Goal: Task Accomplishment & Management: Manage account settings

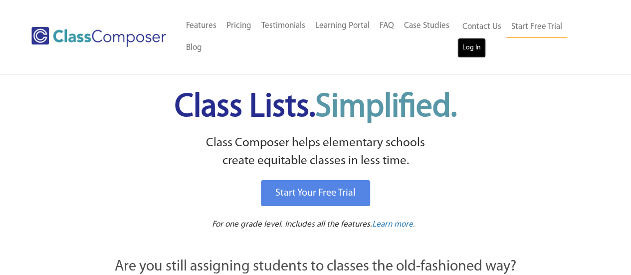
click at [469, 50] on link "Log In" at bounding box center [471, 48] width 28 height 20
click at [382, 23] on link "FAQ" at bounding box center [386, 26] width 24 height 22
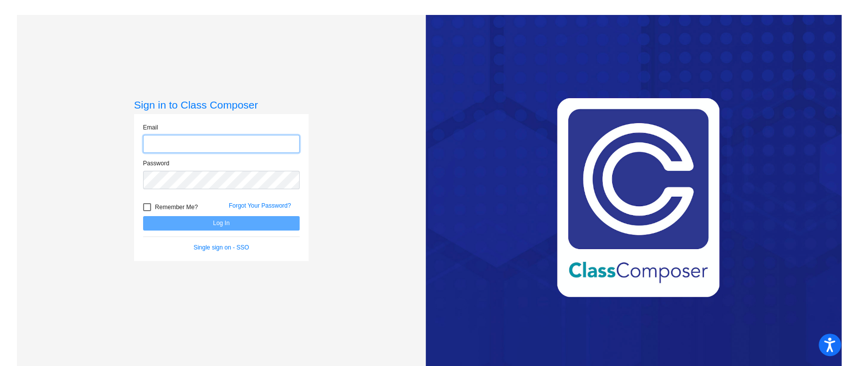
type input "ahimlie@psdschools.org"
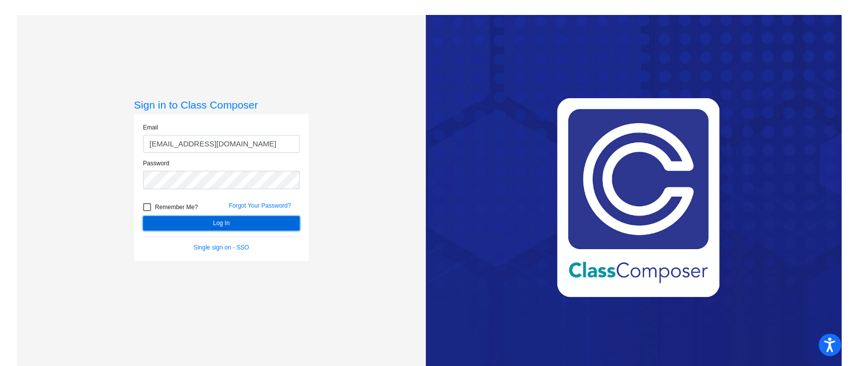
click at [195, 222] on button "Log In" at bounding box center [221, 223] width 157 height 14
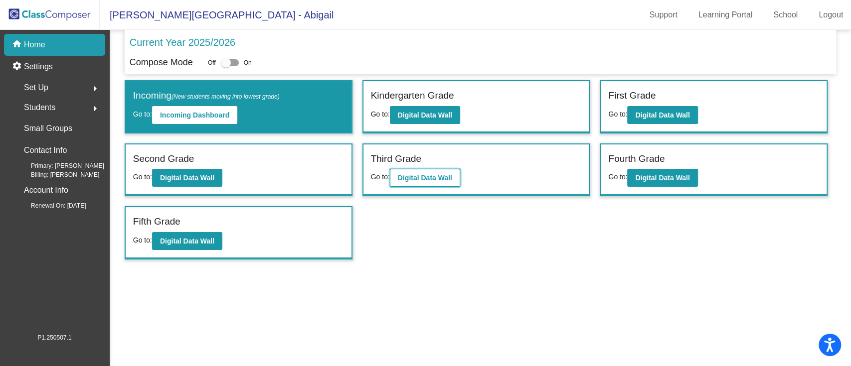
click at [440, 176] on b "Digital Data Wall" at bounding box center [425, 178] width 54 height 8
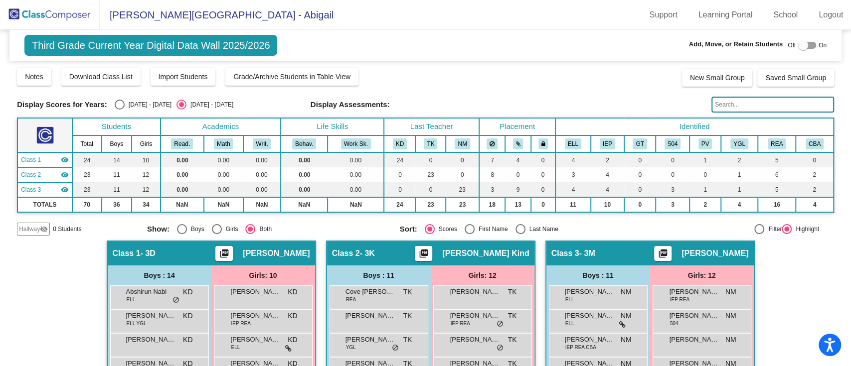
click at [132, 100] on div "[DATE] - [DATE]" at bounding box center [148, 104] width 47 height 9
click at [120, 110] on input "[DATE] - [DATE]" at bounding box center [119, 110] width 0 height 0
radio input "true"
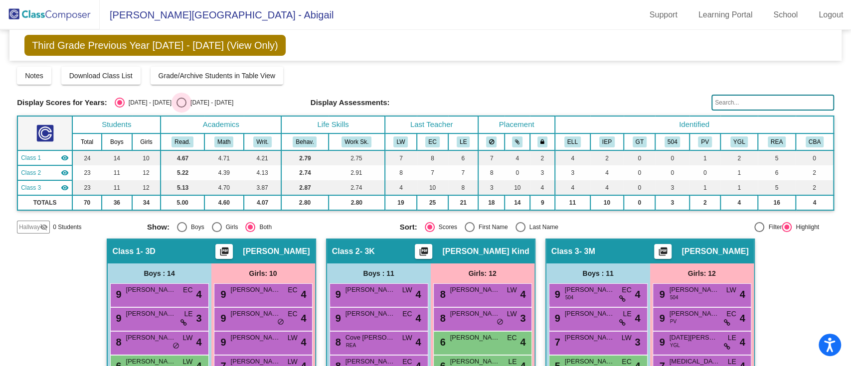
click at [186, 100] on div "2025 - 2026" at bounding box center [209, 102] width 47 height 9
click at [181, 108] on input "2025 - 2026" at bounding box center [181, 108] width 0 height 0
radio input "true"
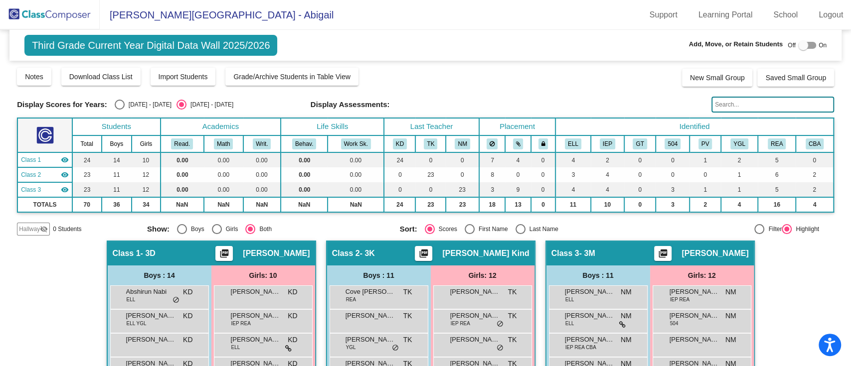
click at [803, 43] on div at bounding box center [807, 45] width 18 height 7
checkbox input "true"
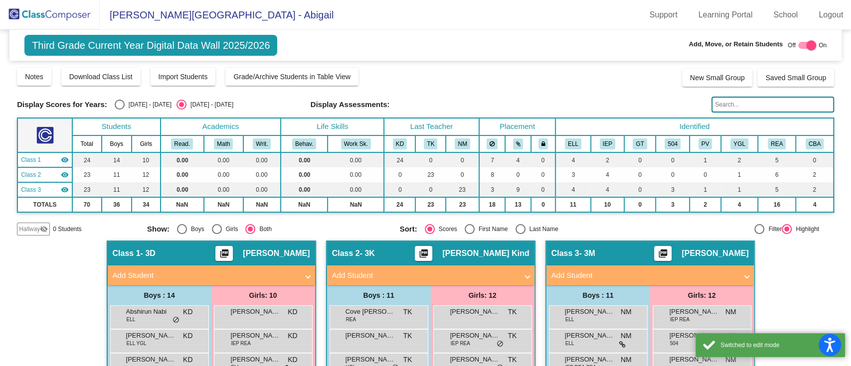
click at [26, 223] on div "Hallway visibility_off" at bounding box center [33, 229] width 33 height 13
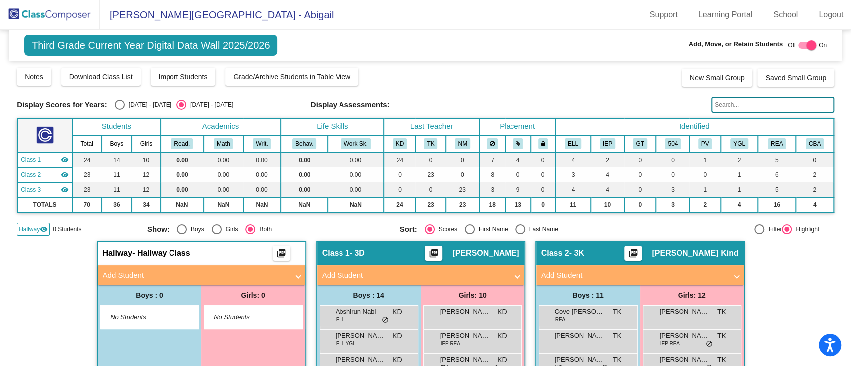
click at [264, 321] on span "No Students" at bounding box center [245, 318] width 62 height 10
click at [230, 280] on mat-panel-title "Add Student" at bounding box center [195, 275] width 185 height 11
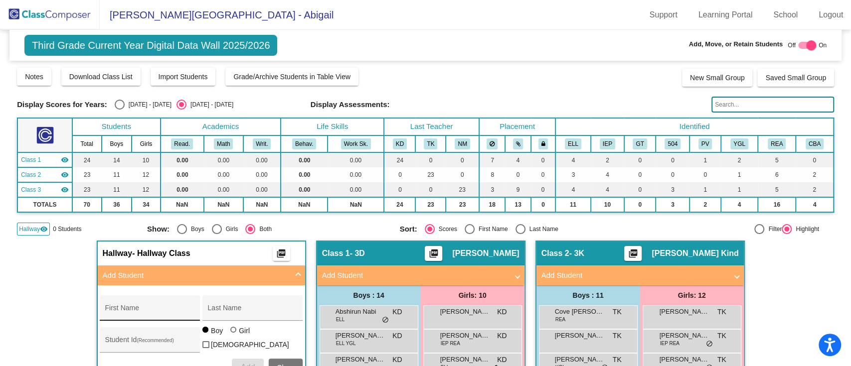
click at [155, 301] on div "First Name" at bounding box center [150, 311] width 90 height 20
type input "[PERSON_NAME]"
click at [235, 332] on label "Girl" at bounding box center [241, 331] width 22 height 10
click at [234, 335] on input "Girl" at bounding box center [234, 335] width 0 height 0
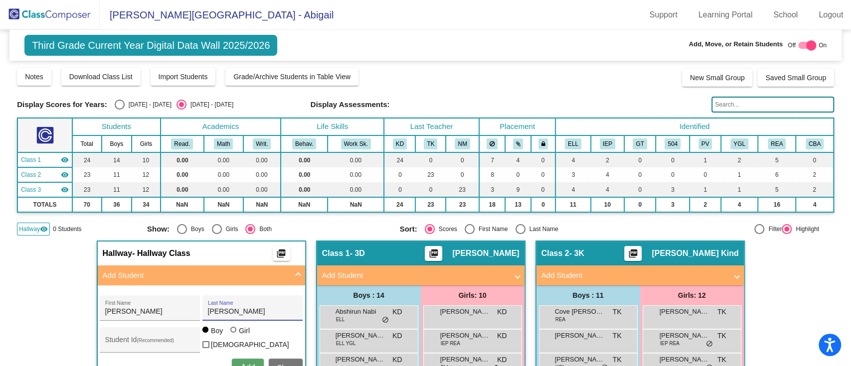
radio input "true"
click at [127, 337] on div "Student Id (Recommended)" at bounding box center [150, 343] width 90 height 20
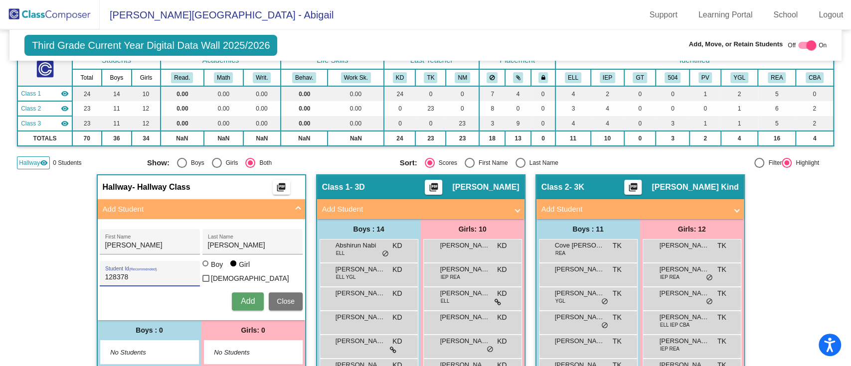
type input "128378"
click at [248, 297] on span "Add" at bounding box center [248, 301] width 14 height 8
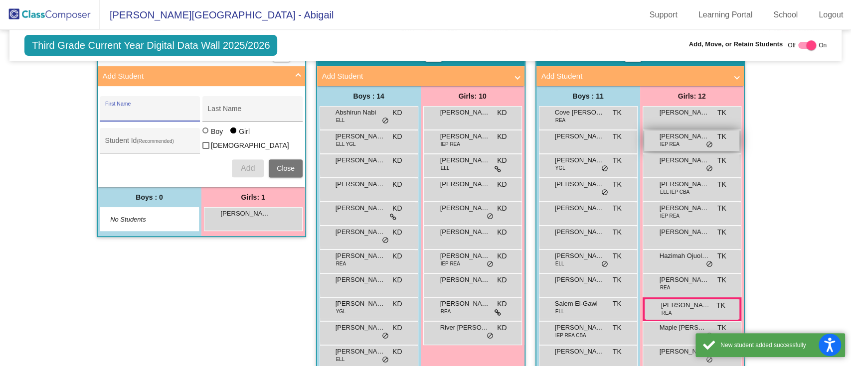
scroll to position [266, 0]
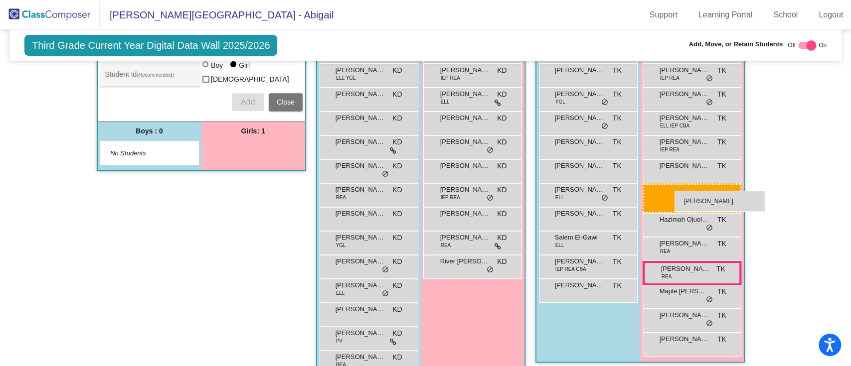
drag, startPoint x: 251, startPoint y: 146, endPoint x: 675, endPoint y: 191, distance: 425.7
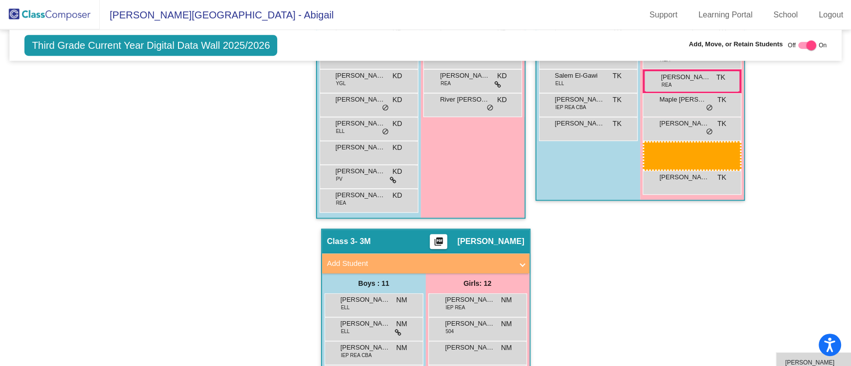
scroll to position [431, 0]
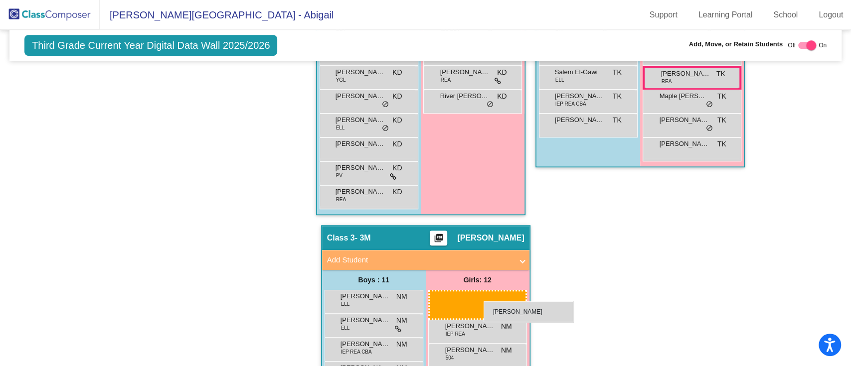
drag, startPoint x: 685, startPoint y: 119, endPoint x: 483, endPoint y: 302, distance: 272.5
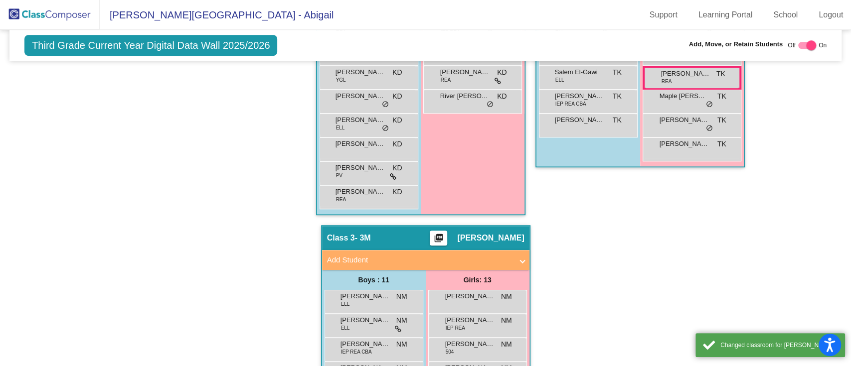
scroll to position [0, 0]
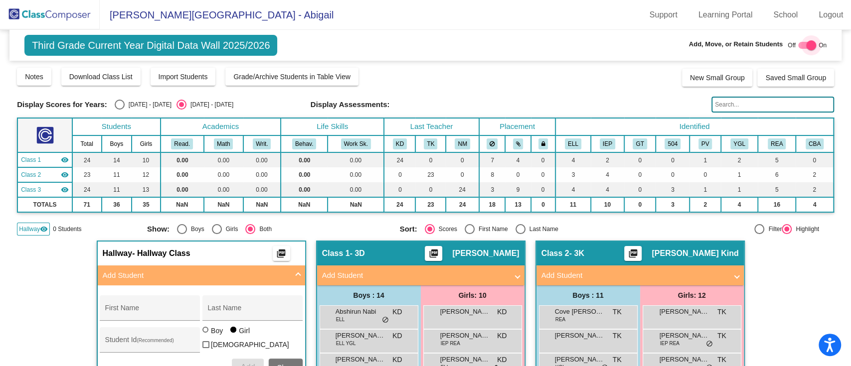
click at [799, 45] on div at bounding box center [807, 45] width 18 height 7
checkbox input "false"
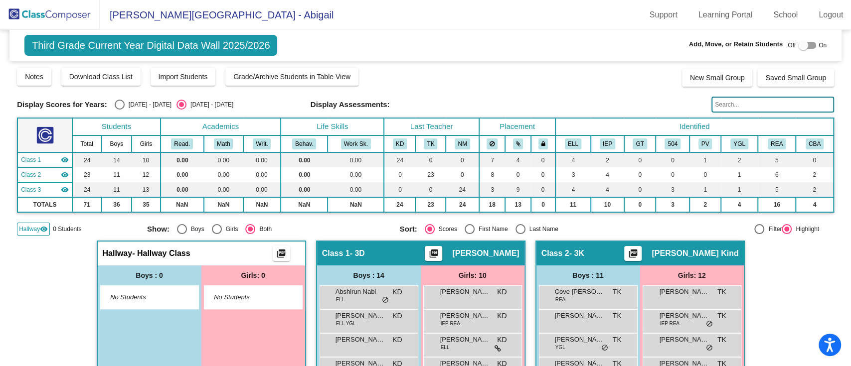
click at [35, 226] on span "Hallway" at bounding box center [29, 229] width 21 height 9
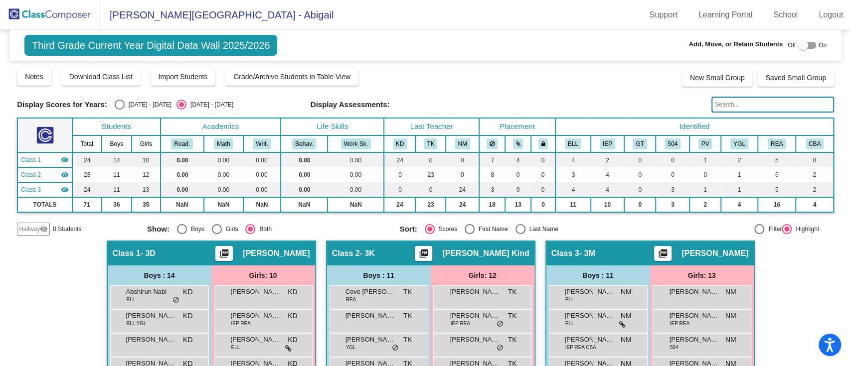
click at [48, 13] on img at bounding box center [50, 14] width 100 height 29
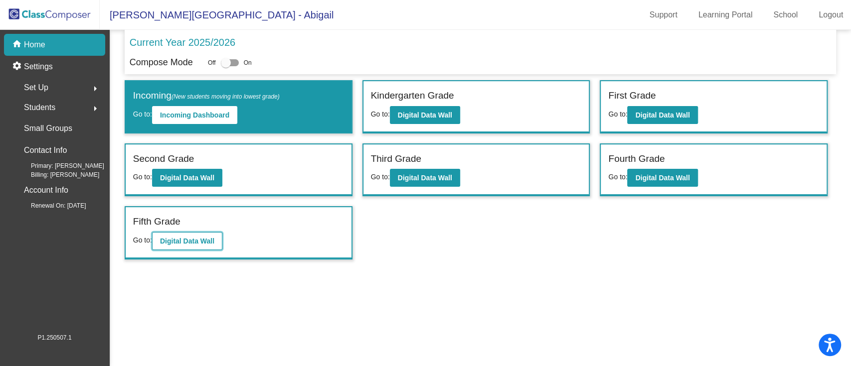
click at [180, 237] on b "Digital Data Wall" at bounding box center [187, 241] width 54 height 8
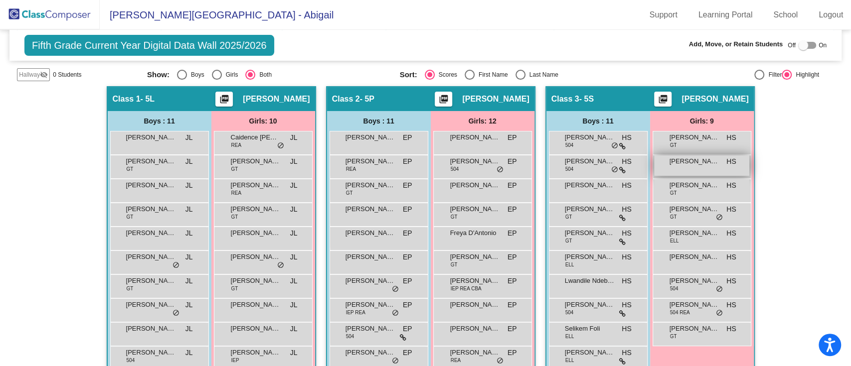
scroll to position [21, 0]
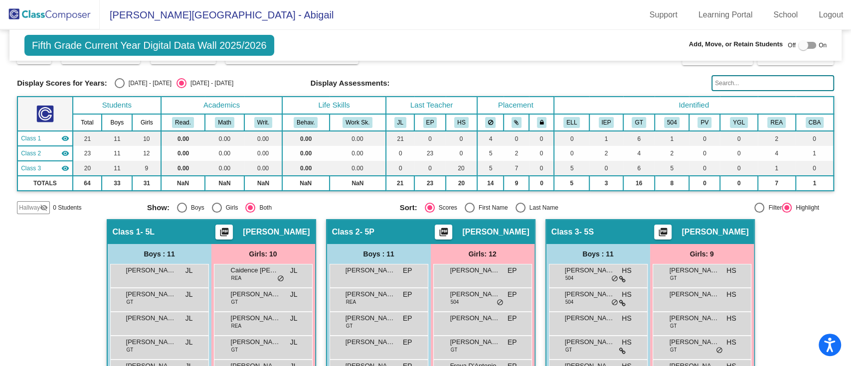
click at [37, 205] on span "Hallway" at bounding box center [29, 207] width 21 height 9
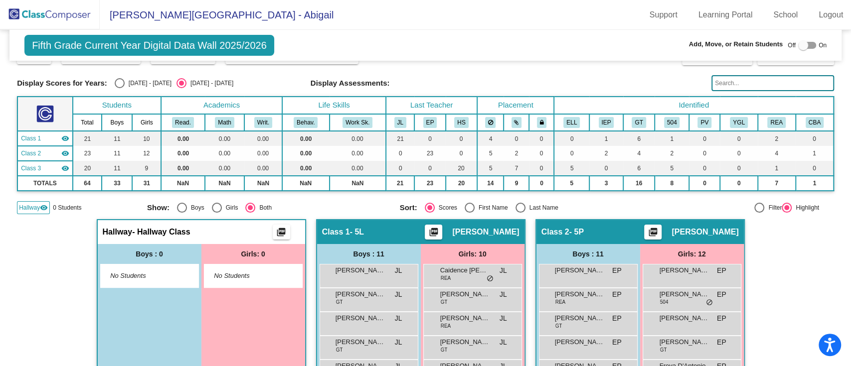
click at [139, 273] on span "No Students" at bounding box center [141, 276] width 62 height 10
click at [60, 14] on img at bounding box center [50, 14] width 100 height 29
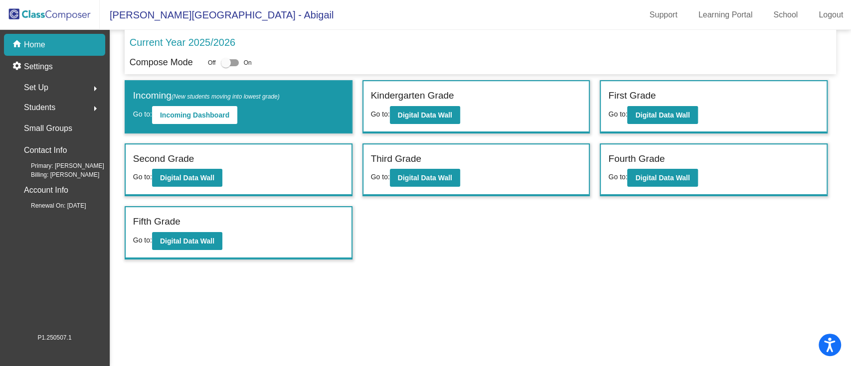
click at [47, 104] on span "Students" at bounding box center [39, 108] width 31 height 14
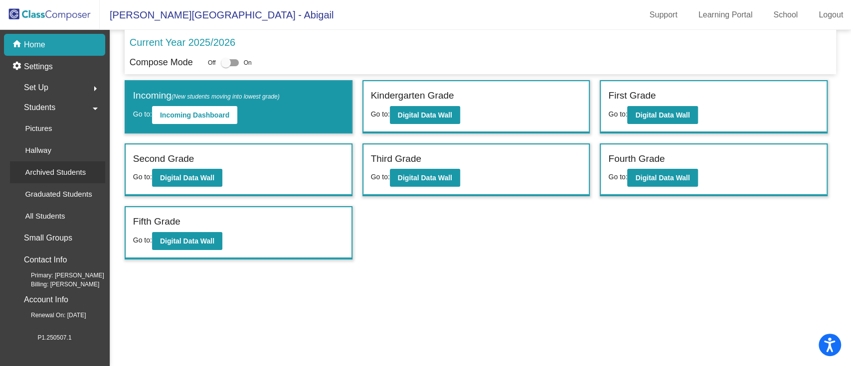
click at [56, 173] on p "Archived Students" at bounding box center [55, 173] width 61 height 12
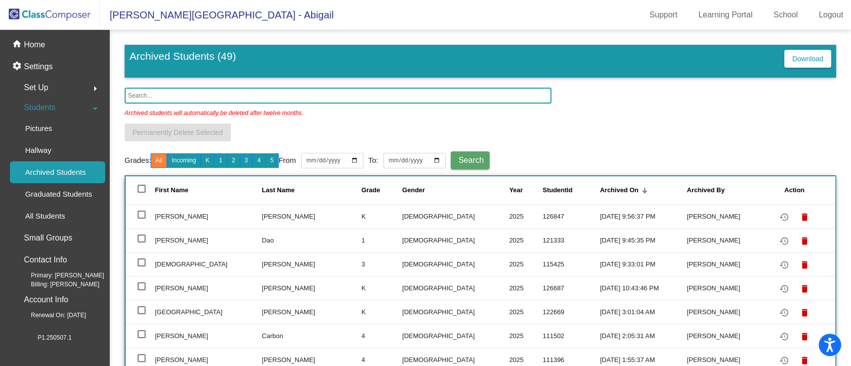
click at [269, 94] on input "text" at bounding box center [338, 96] width 427 height 16
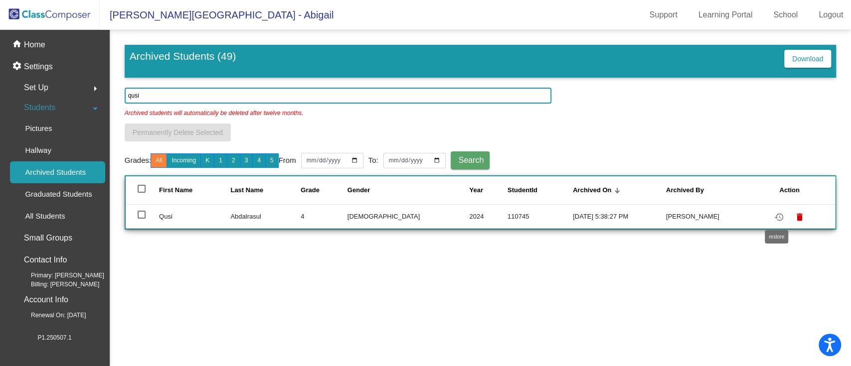
type input "qusi"
click at [778, 214] on mat-icon "restore" at bounding box center [779, 217] width 12 height 12
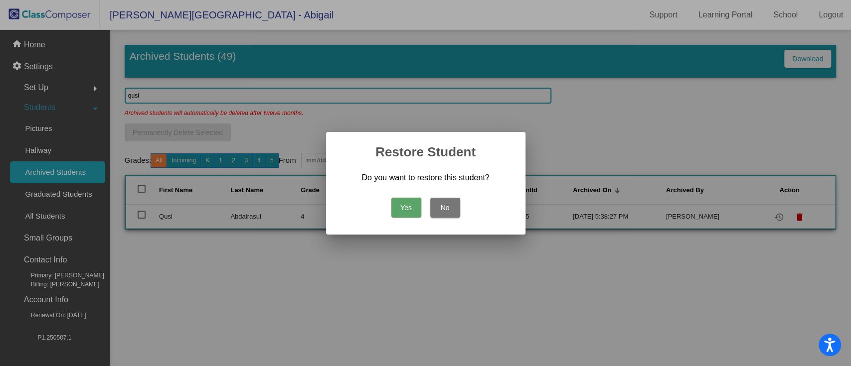
click at [404, 203] on button "Yes" at bounding box center [406, 208] width 30 height 20
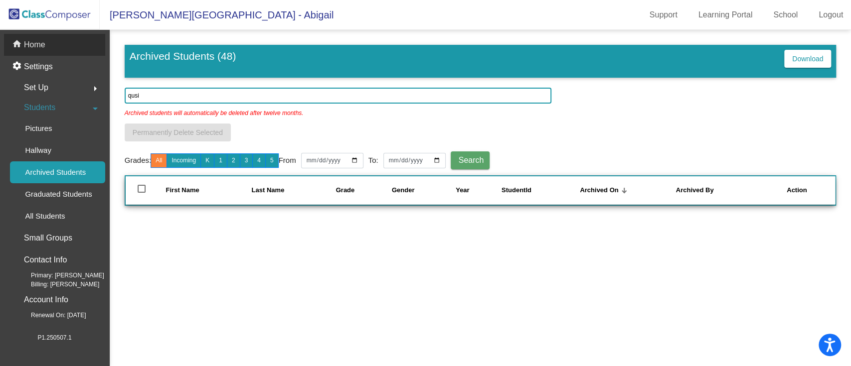
click at [37, 45] on p "Home" at bounding box center [34, 45] width 21 height 12
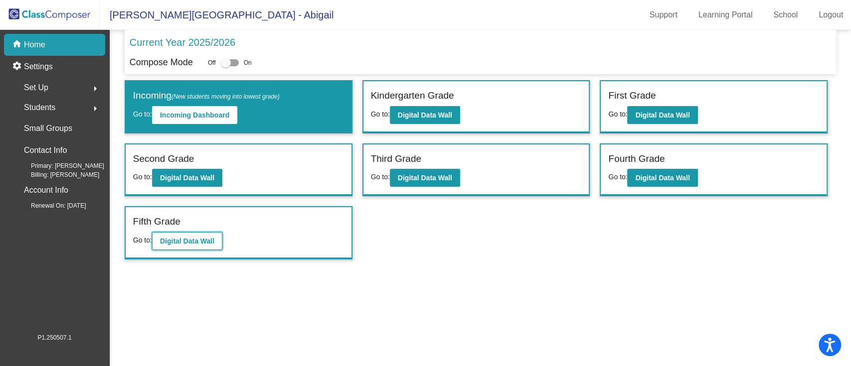
click at [189, 247] on button "Digital Data Wall" at bounding box center [187, 241] width 70 height 18
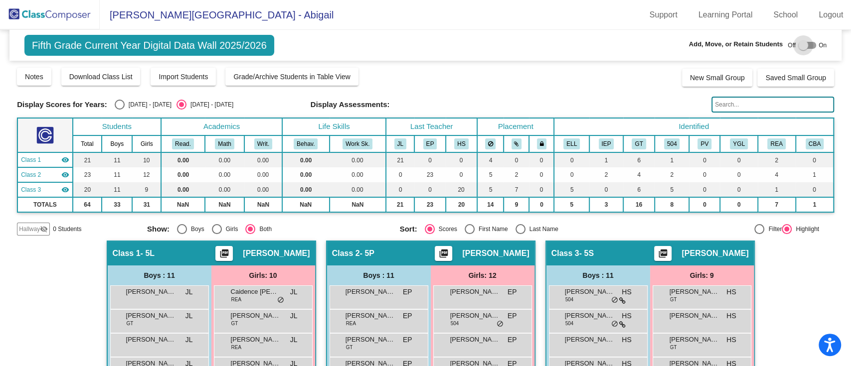
click at [798, 42] on div at bounding box center [803, 45] width 10 height 10
checkbox input "true"
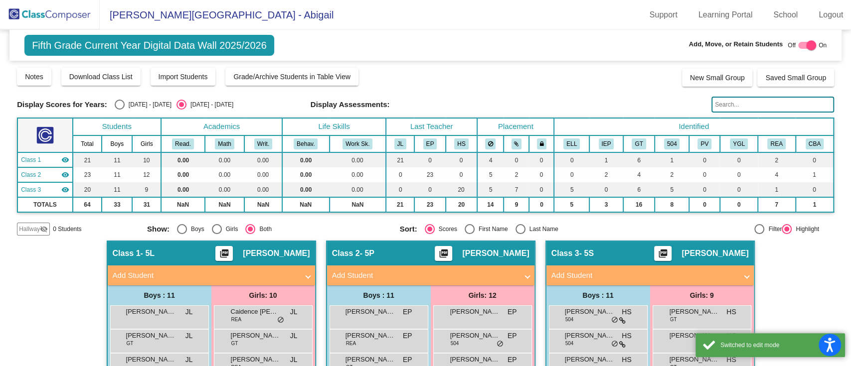
click at [132, 105] on div "[DATE] - [DATE]" at bounding box center [148, 104] width 47 height 9
click at [120, 110] on input "[DATE] - [DATE]" at bounding box center [119, 110] width 0 height 0
radio input "true"
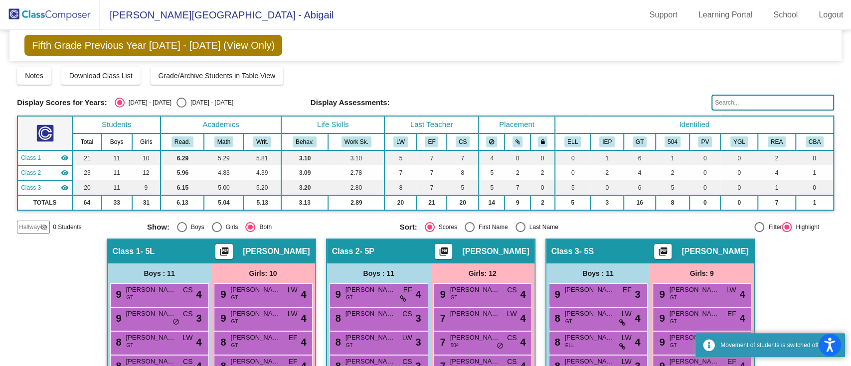
click at [34, 225] on span "Hallway" at bounding box center [29, 227] width 21 height 9
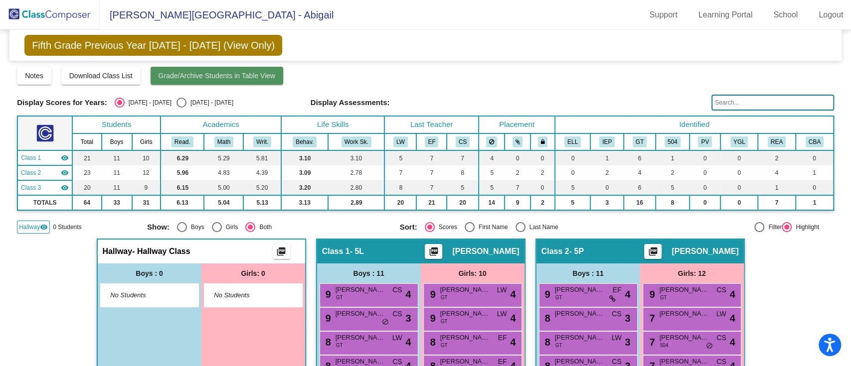
click at [253, 79] on button "Grade/Archive Students in Table View" at bounding box center [217, 76] width 133 height 18
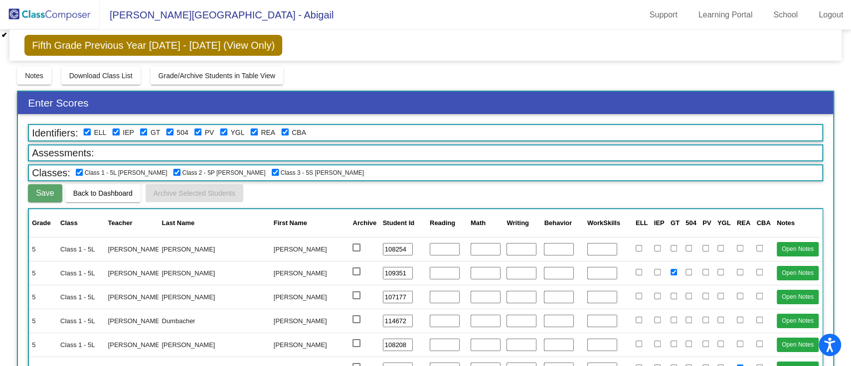
click at [104, 189] on span "Back to Dashboard" at bounding box center [102, 193] width 59 height 8
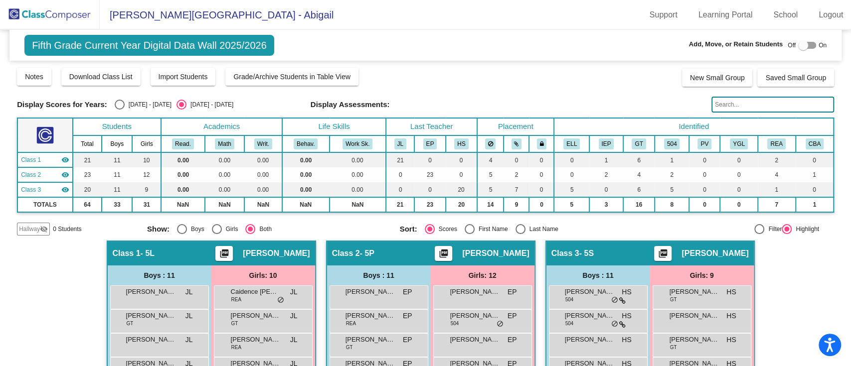
click at [61, 14] on img at bounding box center [50, 14] width 100 height 29
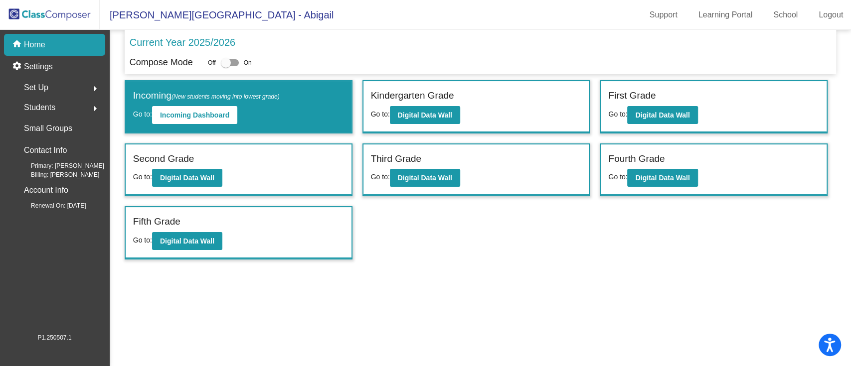
click at [35, 110] on span "Students" at bounding box center [39, 108] width 31 height 14
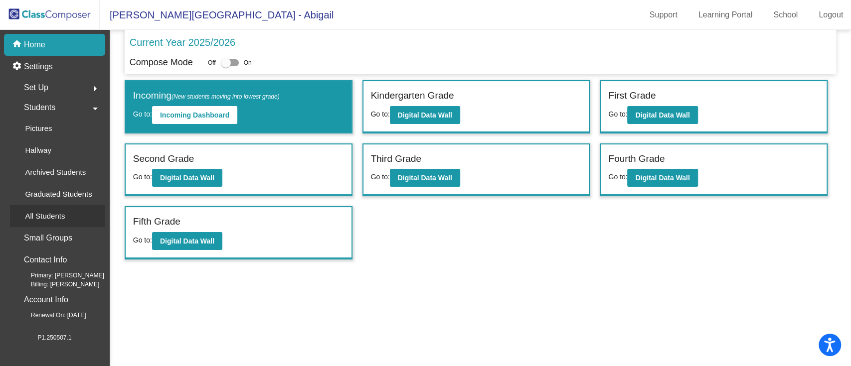
click at [56, 219] on p "All Students" at bounding box center [45, 216] width 40 height 12
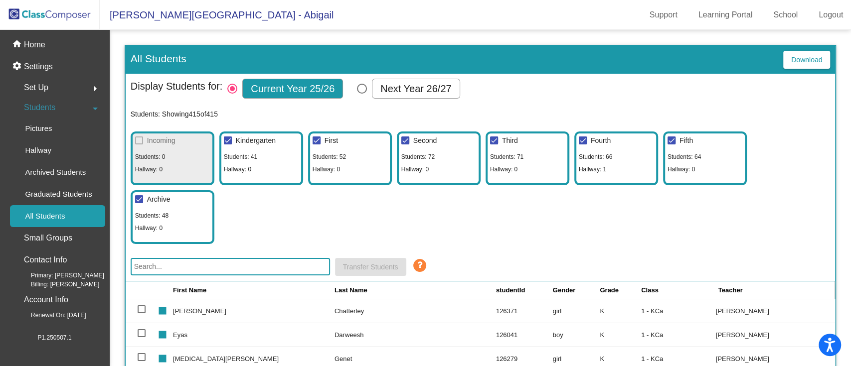
click at [223, 263] on input "text" at bounding box center [230, 266] width 199 height 17
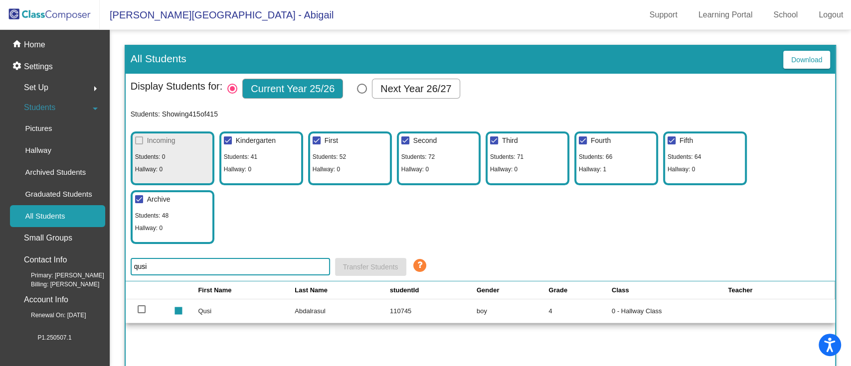
type input "qusi"
click at [52, 10] on img at bounding box center [50, 14] width 100 height 29
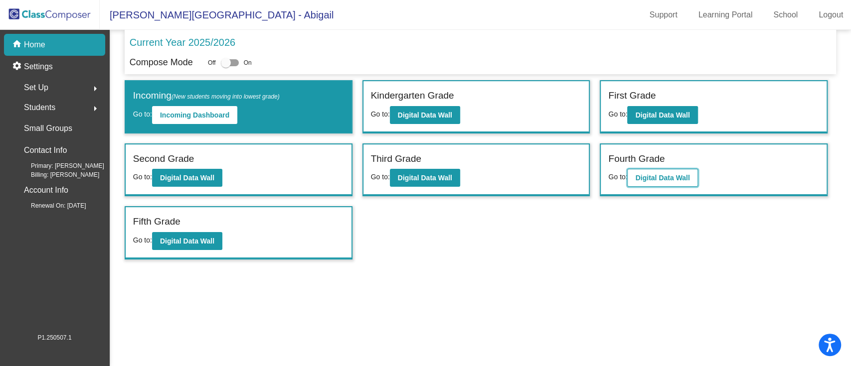
click at [657, 175] on b "Digital Data Wall" at bounding box center [662, 178] width 54 height 8
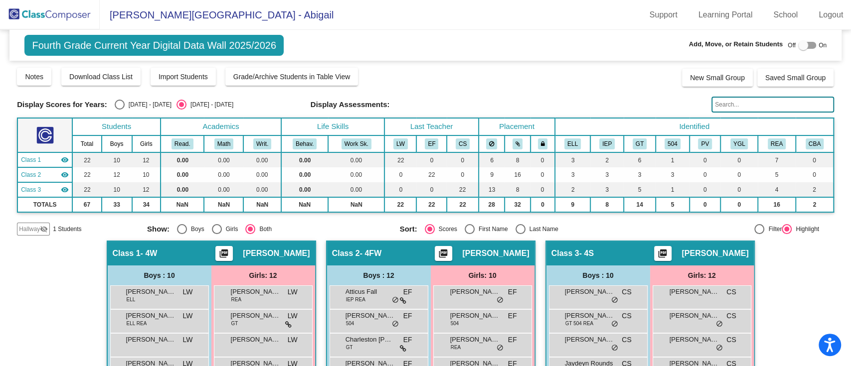
click at [30, 228] on span "Hallway" at bounding box center [29, 229] width 21 height 9
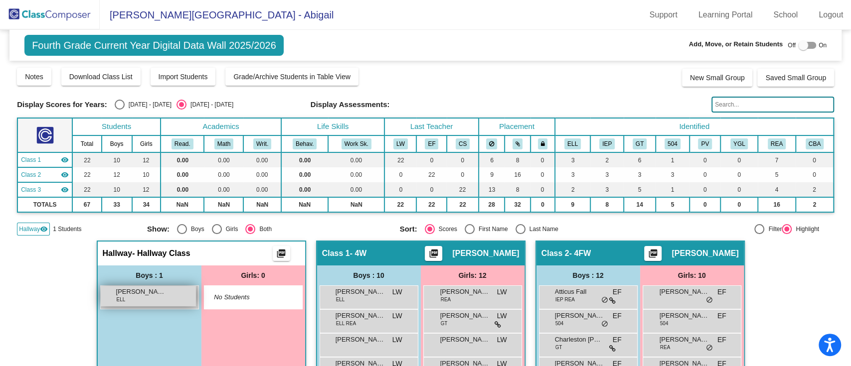
click at [137, 295] on span "[PERSON_NAME]" at bounding box center [141, 292] width 50 height 10
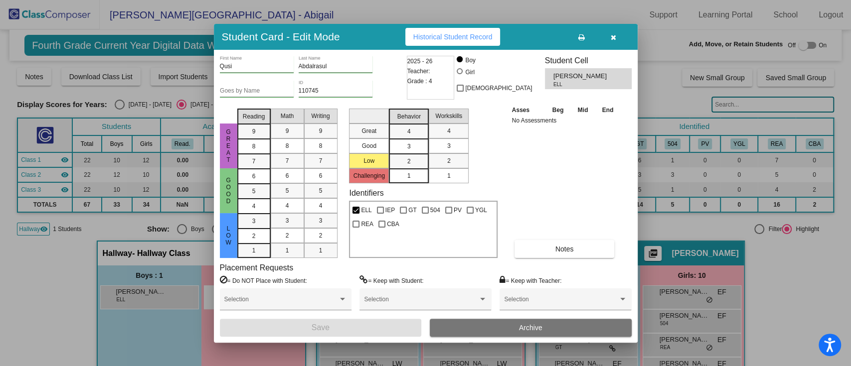
click at [467, 38] on span "Historical Student Record" at bounding box center [452, 37] width 79 height 8
click at [611, 35] on icon "button" at bounding box center [613, 37] width 5 height 7
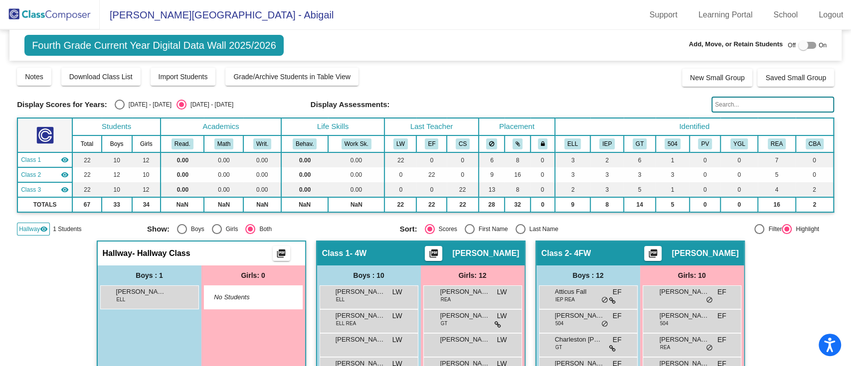
click at [56, 10] on img at bounding box center [50, 14] width 100 height 29
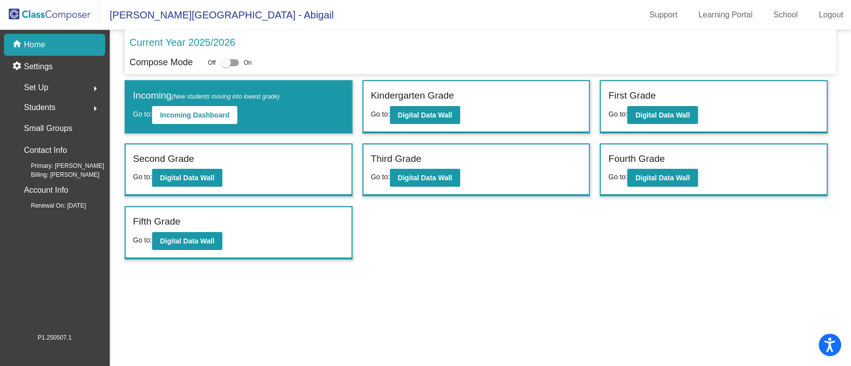
click at [65, 103] on div "Students arrow_right" at bounding box center [57, 108] width 95 height 20
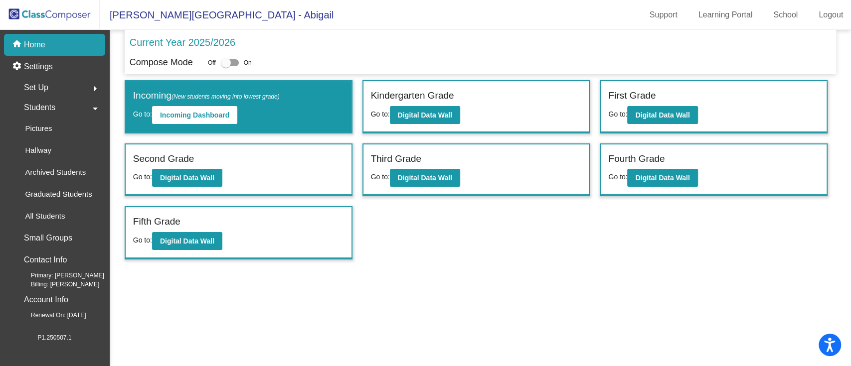
click at [80, 87] on div "Set Up arrow_right" at bounding box center [57, 88] width 95 height 20
click at [53, 219] on span "Students" at bounding box center [39, 217] width 31 height 14
click at [231, 61] on div at bounding box center [230, 62] width 18 height 7
click at [226, 66] on input "checkbox" at bounding box center [225, 66] width 0 height 0
checkbox input "true"
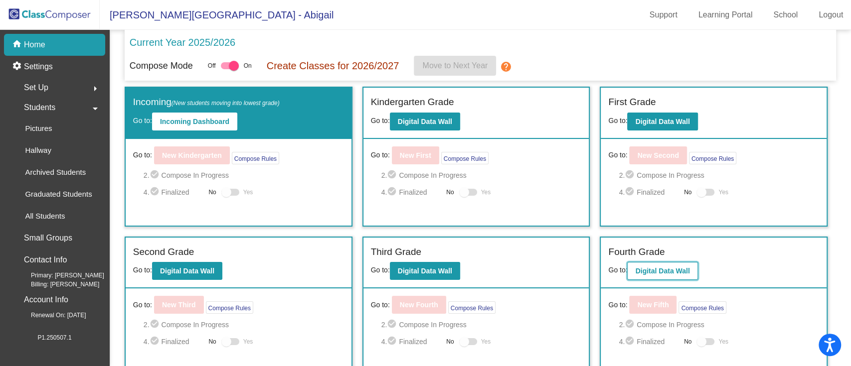
click at [671, 272] on b "Digital Data Wall" at bounding box center [662, 271] width 54 height 8
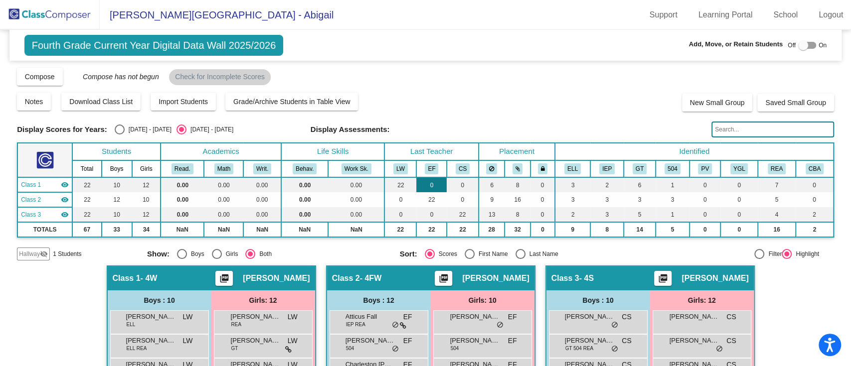
scroll to position [66, 0]
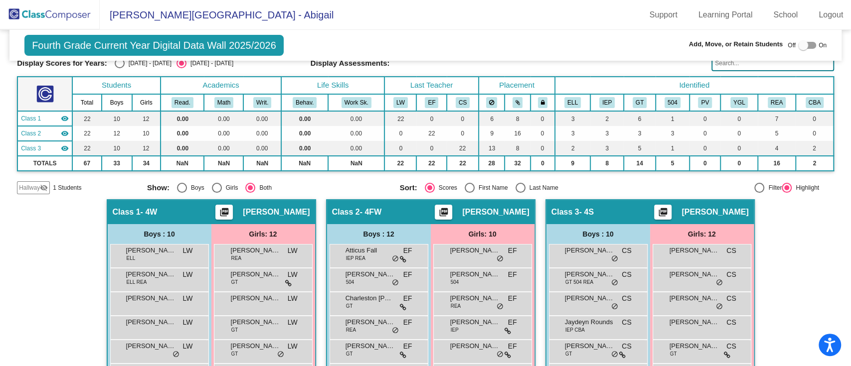
click at [41, 186] on mat-icon "visibility_off" at bounding box center [44, 188] width 8 height 8
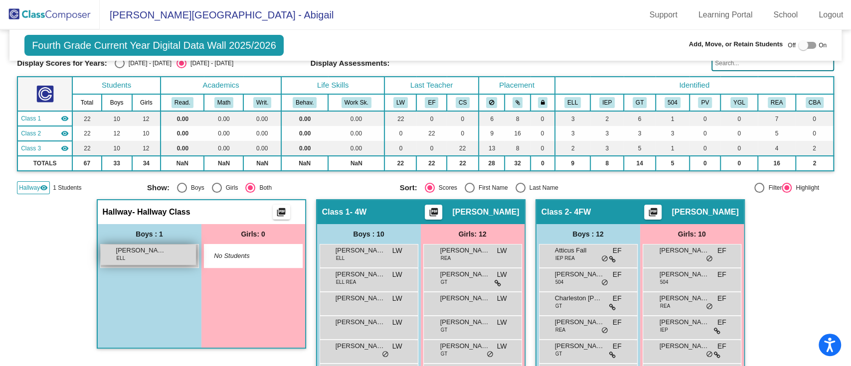
scroll to position [133, 0]
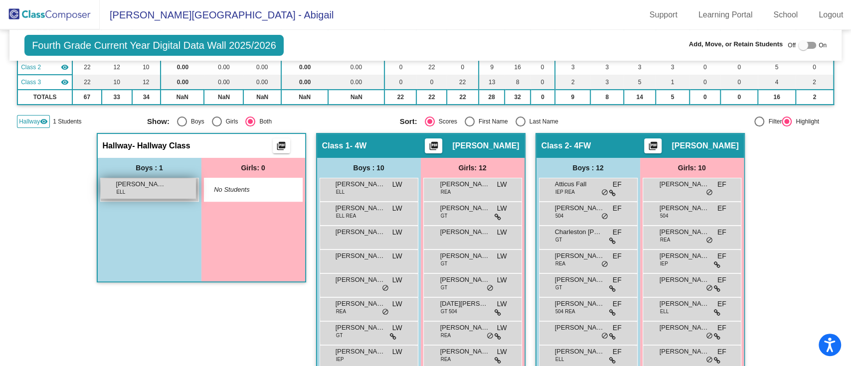
click at [156, 191] on div "Qusi Abdalrasul ELL lock do_not_disturb_alt" at bounding box center [148, 188] width 95 height 20
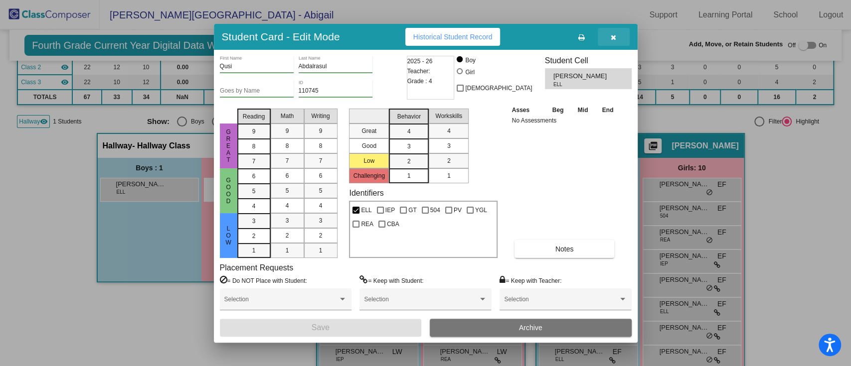
click at [615, 36] on icon "button" at bounding box center [613, 37] width 5 height 7
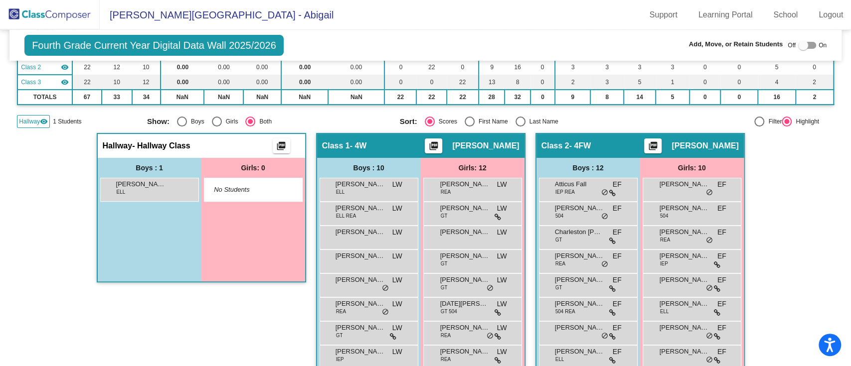
scroll to position [0, 0]
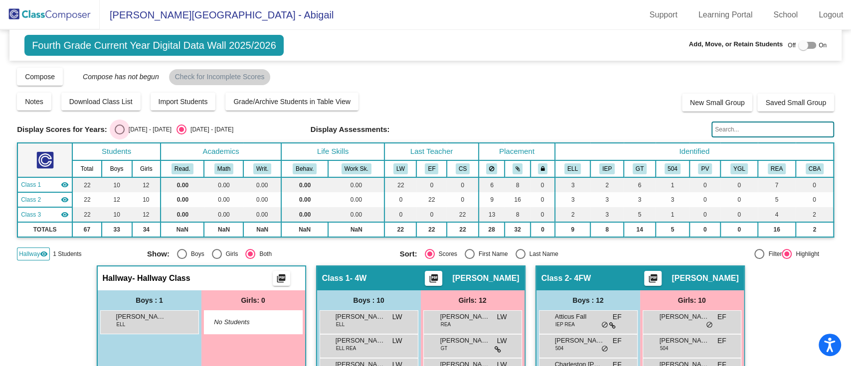
click at [144, 127] on div "[DATE] - [DATE]" at bounding box center [148, 129] width 47 height 9
click at [120, 135] on input "[DATE] - [DATE]" at bounding box center [119, 135] width 0 height 0
radio input "true"
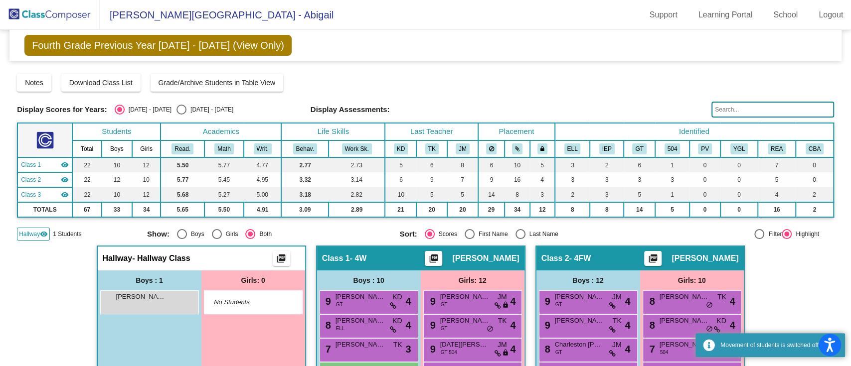
click at [32, 232] on span "Hallway" at bounding box center [29, 234] width 21 height 9
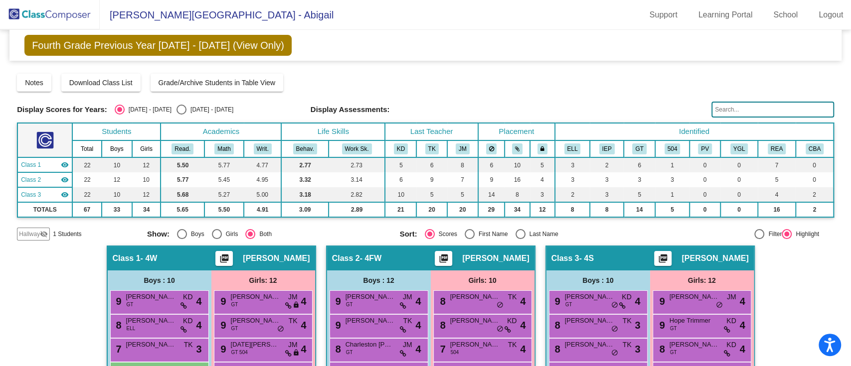
click at [32, 232] on span "Hallway" at bounding box center [29, 234] width 21 height 9
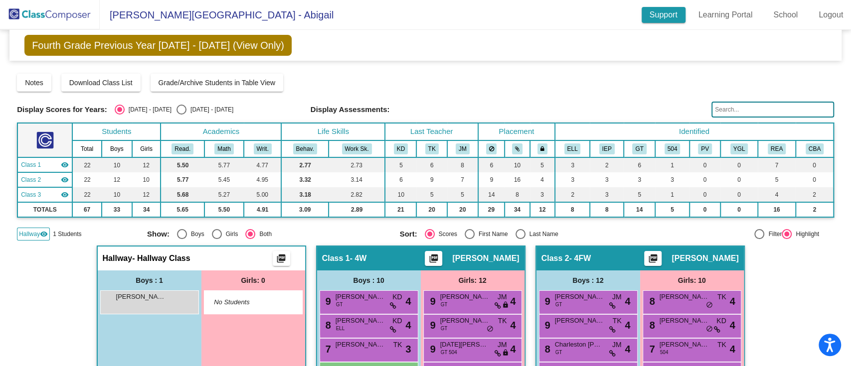
click at [653, 12] on link "Support" at bounding box center [664, 15] width 44 height 16
click at [66, 10] on img at bounding box center [50, 14] width 100 height 29
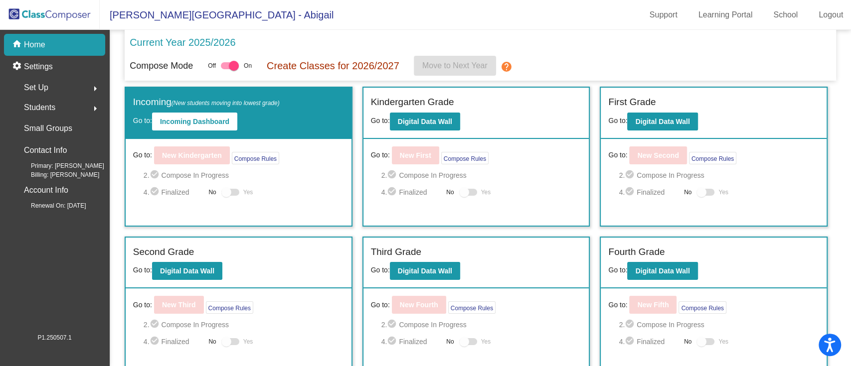
click at [229, 64] on div at bounding box center [234, 66] width 10 height 10
click at [226, 69] on input "checkbox" at bounding box center [225, 69] width 0 height 0
checkbox input "false"
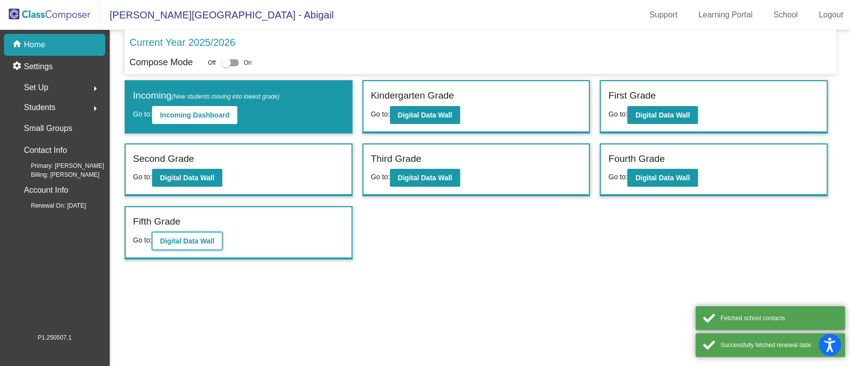
click at [196, 241] on b "Digital Data Wall" at bounding box center [187, 241] width 54 height 8
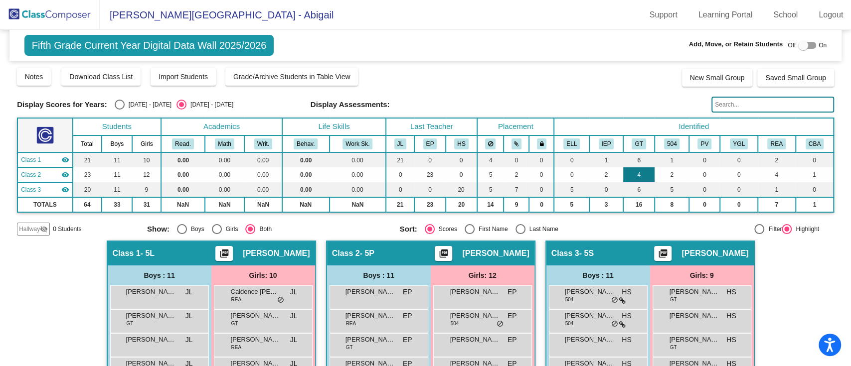
scroll to position [66, 0]
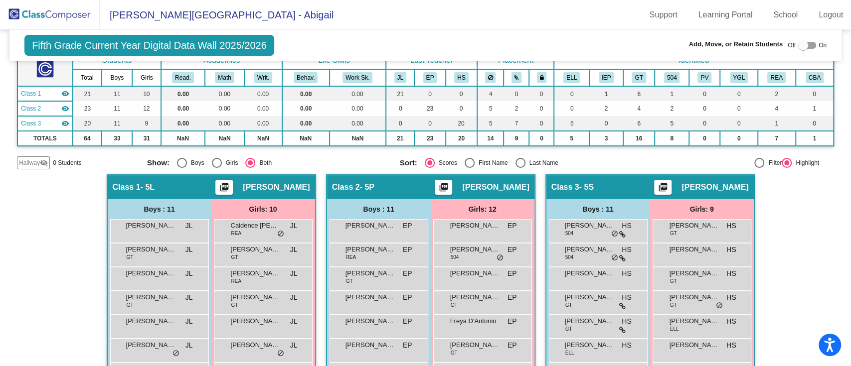
click at [806, 46] on div at bounding box center [807, 45] width 18 height 7
checkbox input "true"
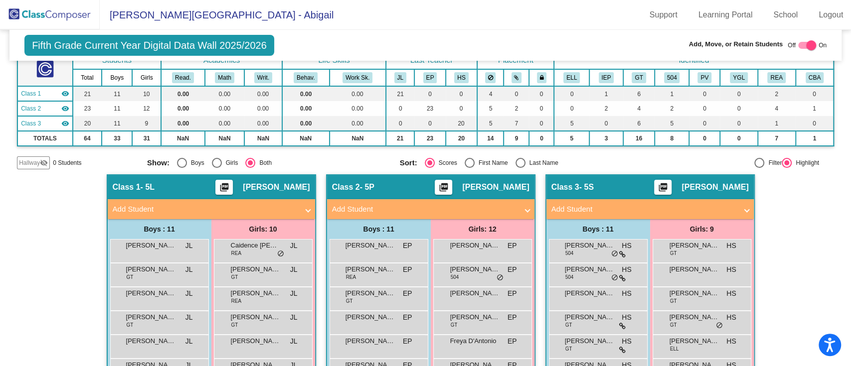
click at [282, 201] on mat-expansion-panel-header "Add Student" at bounding box center [211, 209] width 207 height 20
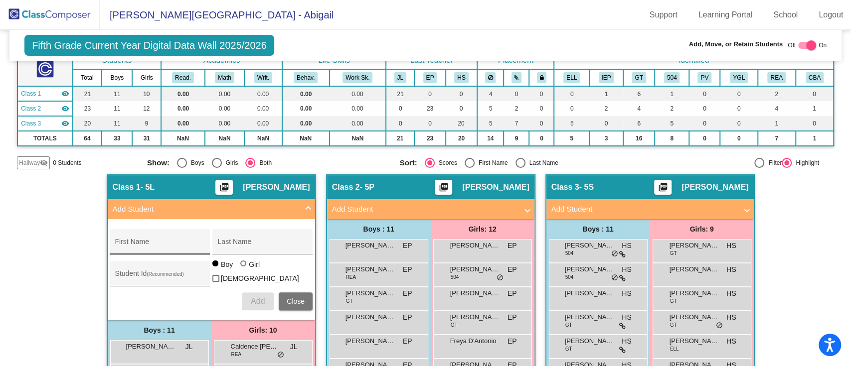
click at [179, 238] on div "First Name" at bounding box center [160, 245] width 90 height 20
type input "Qusi"
type input "A"
click at [262, 306] on button "Add" at bounding box center [258, 302] width 32 height 18
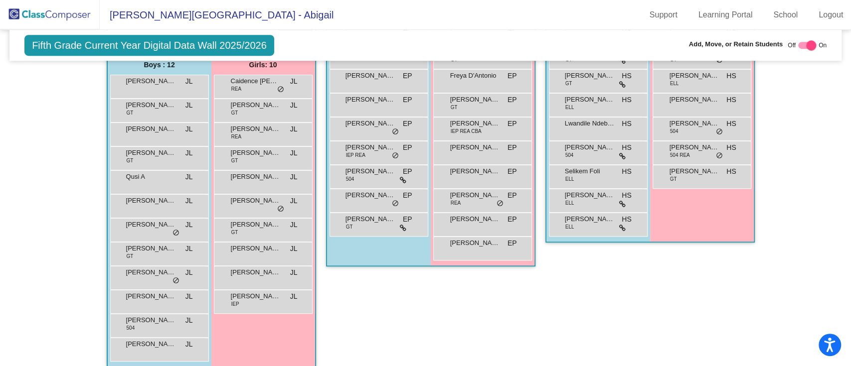
scroll to position [0, 0]
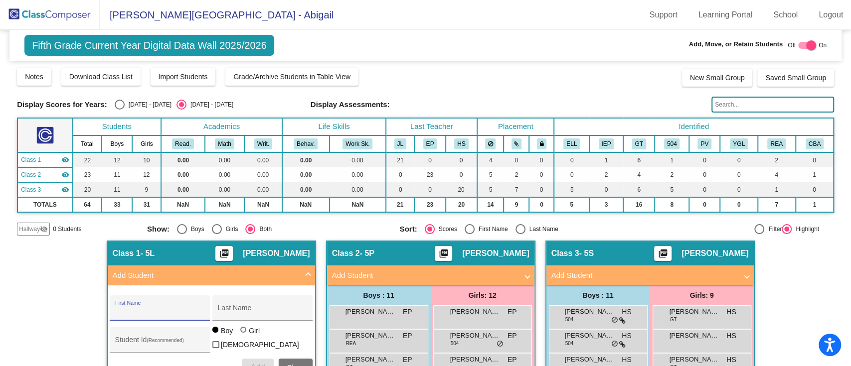
click at [798, 45] on div at bounding box center [807, 45] width 18 height 7
checkbox input "false"
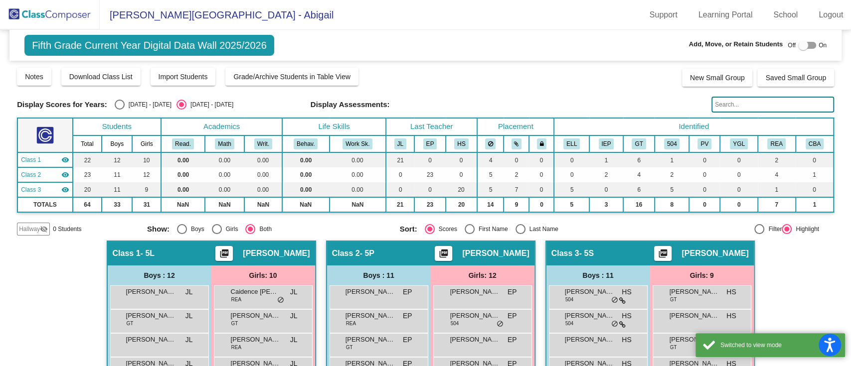
click at [35, 17] on img at bounding box center [50, 14] width 100 height 29
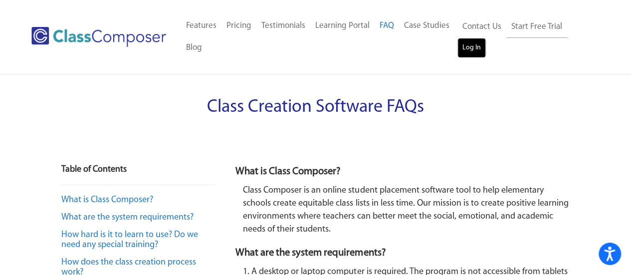
click at [472, 49] on link "Log In" at bounding box center [471, 48] width 28 height 20
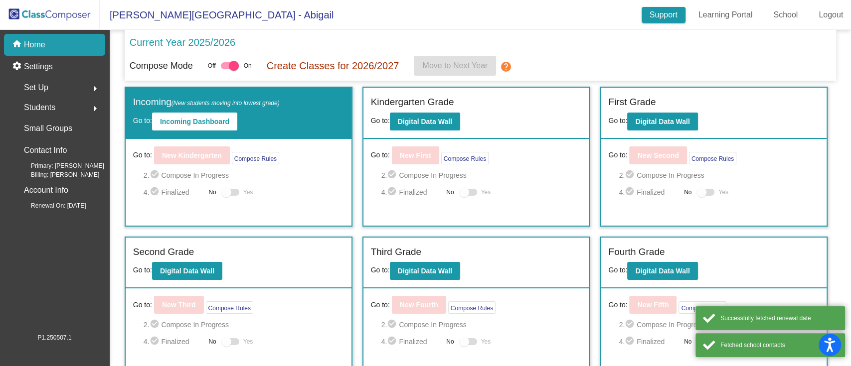
click at [661, 18] on link "Support" at bounding box center [664, 15] width 44 height 16
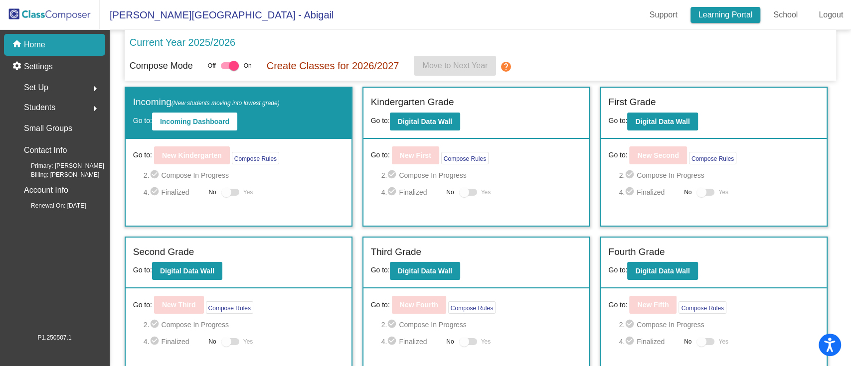
click at [729, 7] on link "Learning Portal" at bounding box center [726, 15] width 70 height 16
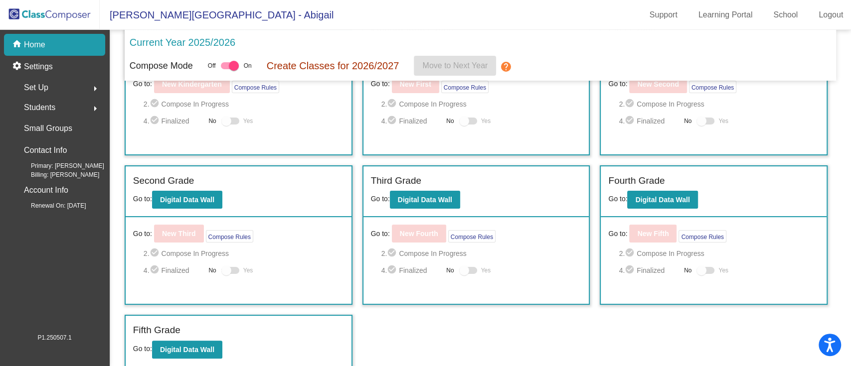
scroll to position [5, 0]
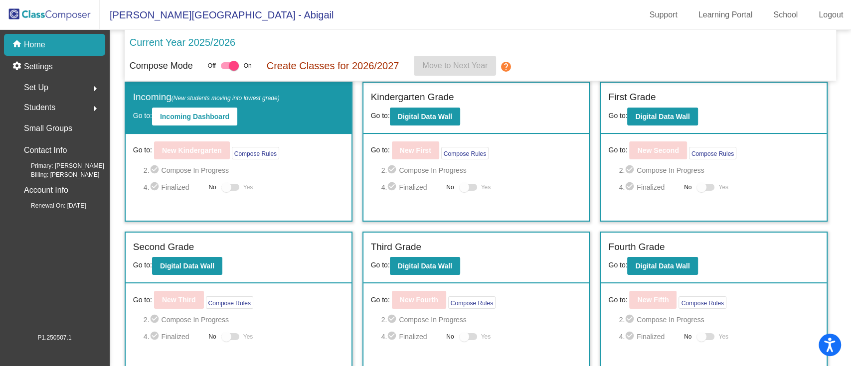
click at [505, 68] on mat-icon "help" at bounding box center [506, 67] width 12 height 12
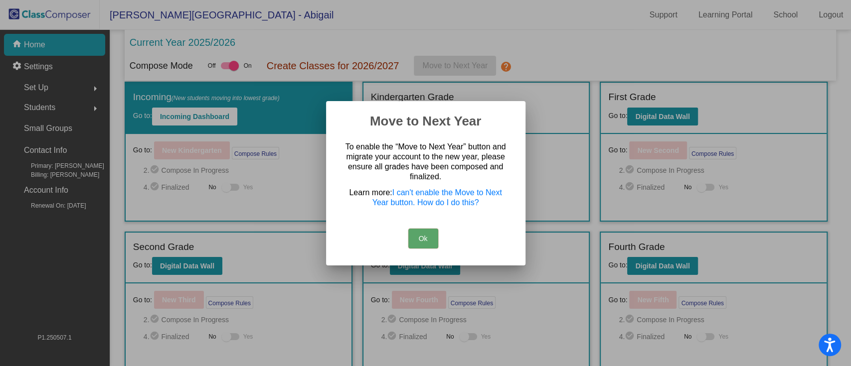
click at [572, 55] on div at bounding box center [425, 183] width 851 height 366
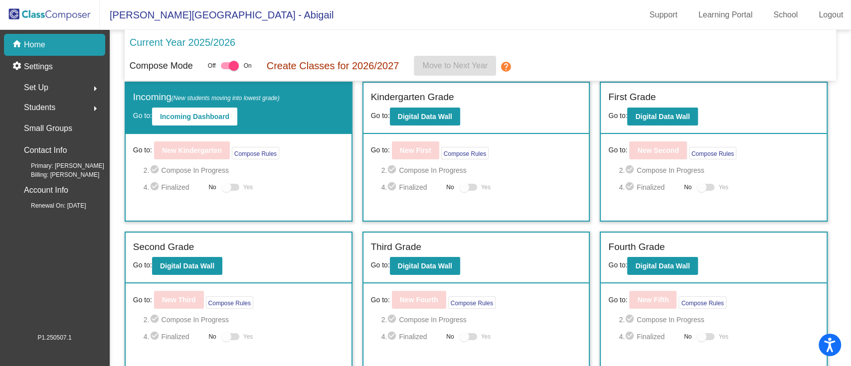
click at [226, 67] on div at bounding box center [230, 65] width 18 height 7
click at [226, 69] on input "checkbox" at bounding box center [225, 69] width 0 height 0
checkbox input "false"
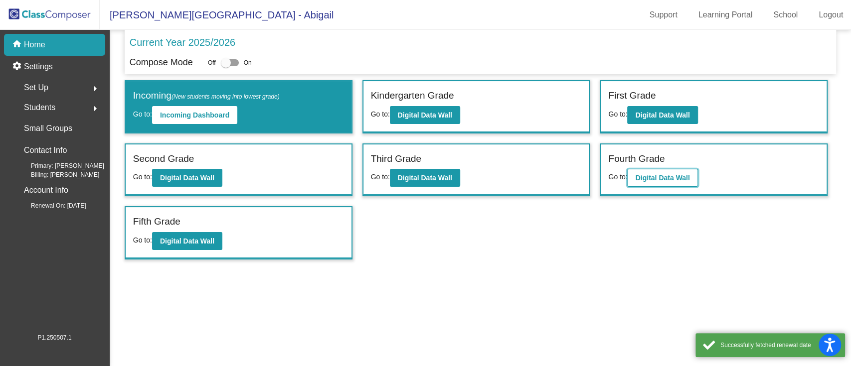
click at [651, 177] on b "Digital Data Wall" at bounding box center [662, 178] width 54 height 8
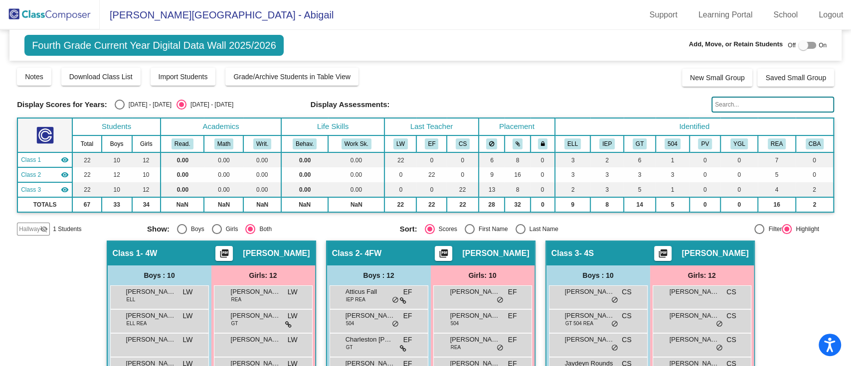
click at [42, 229] on mat-icon "visibility_off" at bounding box center [44, 229] width 8 height 8
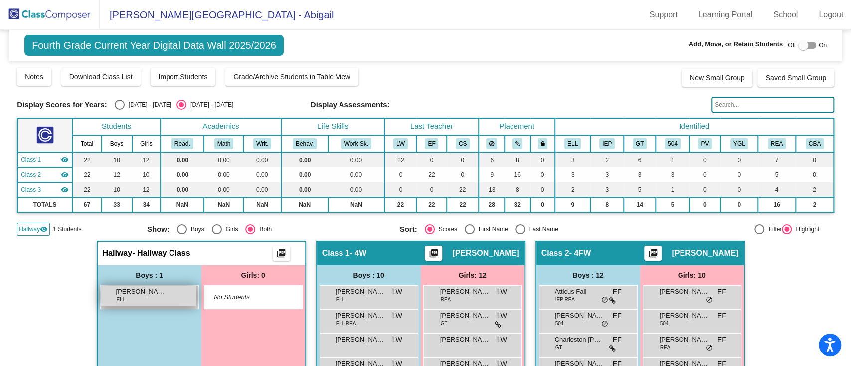
click at [164, 298] on div "Qusi Abdalrasul ELL lock do_not_disturb_alt" at bounding box center [148, 296] width 95 height 20
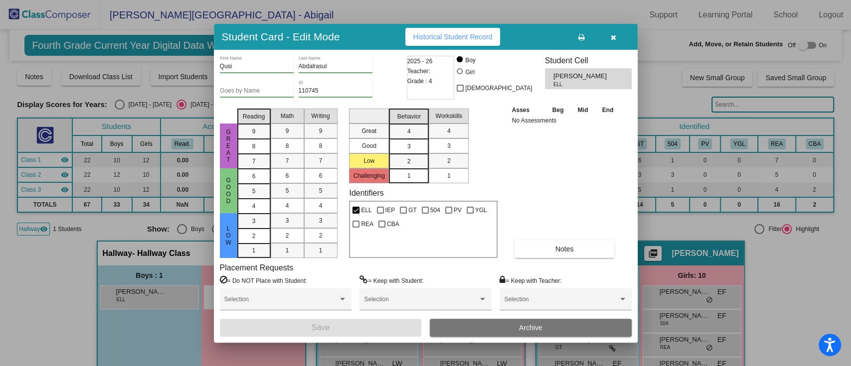
click at [439, 68] on div "2025 - 26 Teacher: Grade : 4" at bounding box center [431, 78] width 48 height 44
click at [520, 325] on span "Archive" at bounding box center [530, 328] width 23 height 8
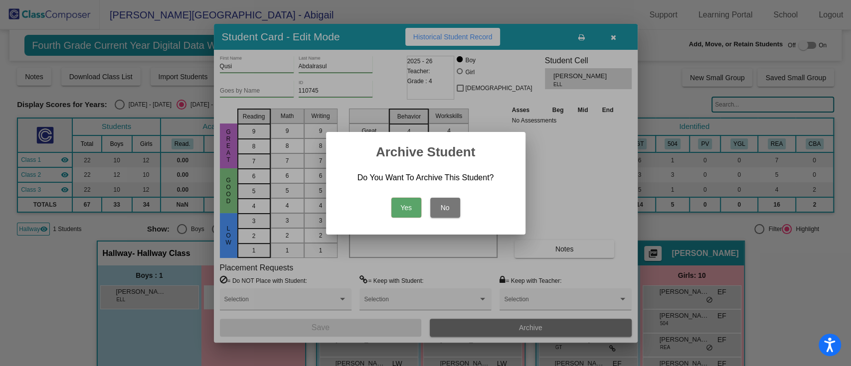
click at [399, 205] on button "Yes" at bounding box center [406, 208] width 30 height 20
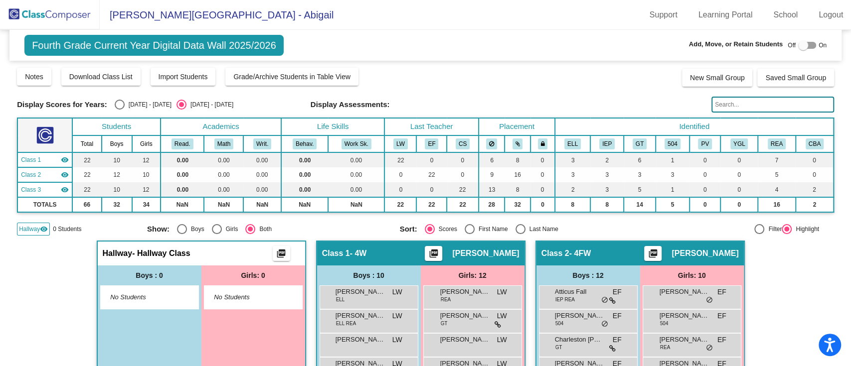
click at [34, 11] on img at bounding box center [50, 14] width 100 height 29
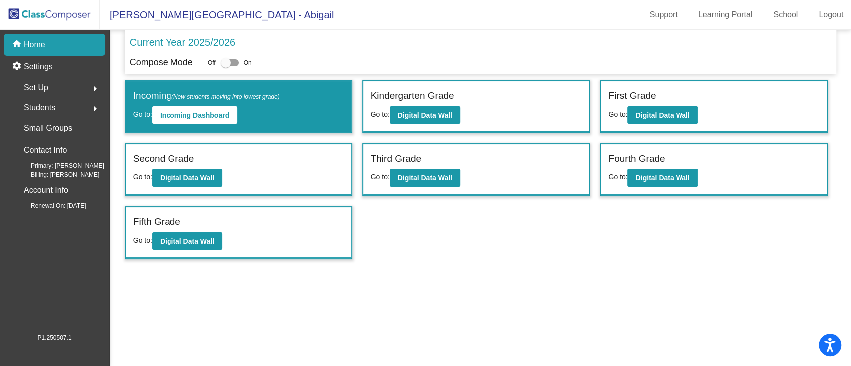
click at [51, 104] on span "Students" at bounding box center [39, 108] width 31 height 14
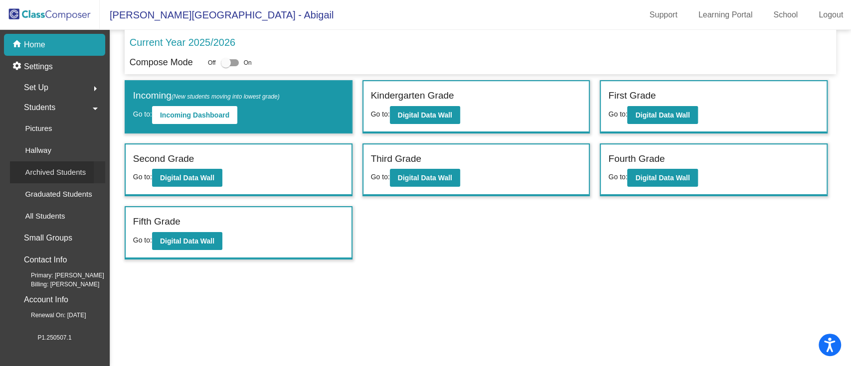
click at [61, 173] on p "Archived Students" at bounding box center [55, 173] width 61 height 12
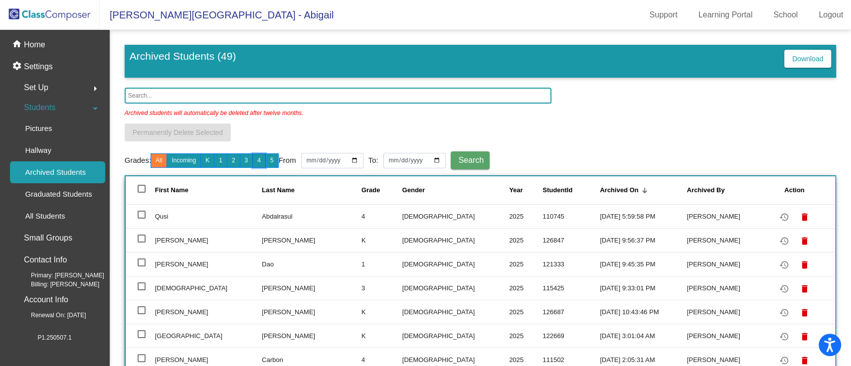
click at [261, 159] on button "4" at bounding box center [258, 161] width 13 height 14
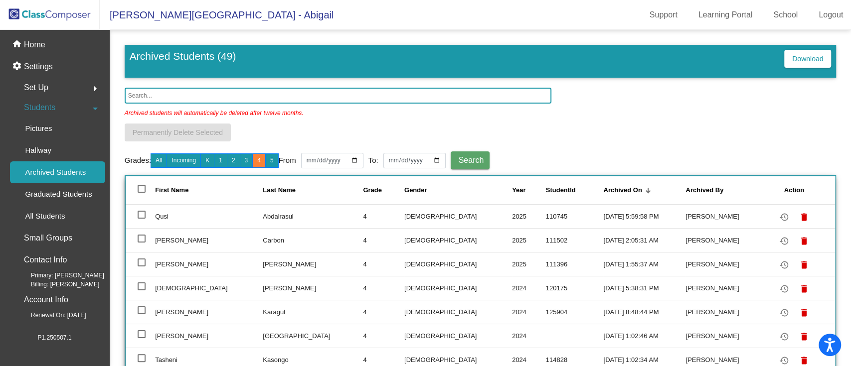
click at [142, 215] on div at bounding box center [142, 215] width 8 height 8
click at [142, 219] on input "select row 2" at bounding box center [141, 219] width 0 height 0
checkbox input "true"
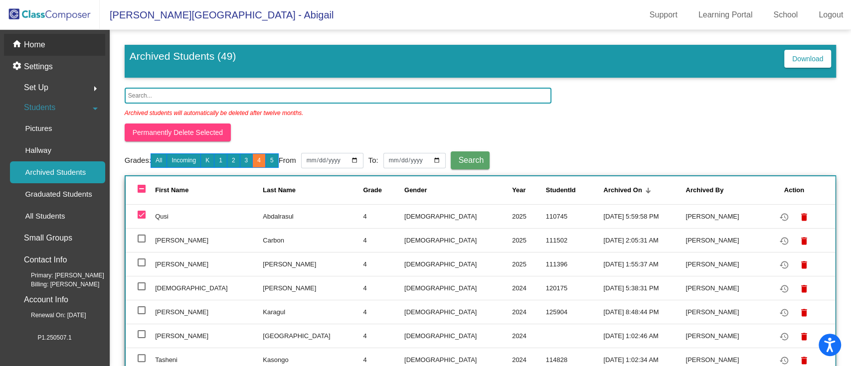
click at [40, 43] on p "Home" at bounding box center [34, 45] width 21 height 12
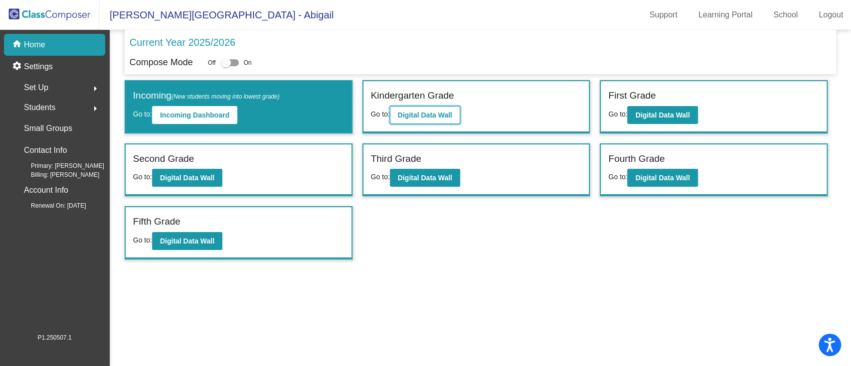
click at [432, 118] on b "Digital Data Wall" at bounding box center [425, 115] width 54 height 8
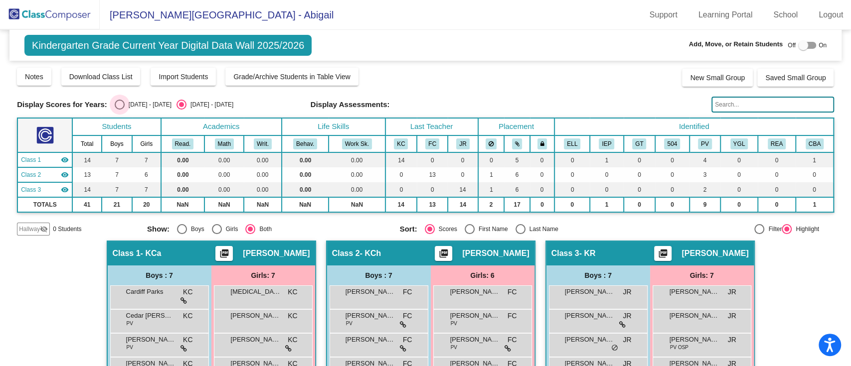
click at [141, 106] on div "[DATE] - [DATE]" at bounding box center [148, 104] width 47 height 9
click at [120, 110] on input "[DATE] - [DATE]" at bounding box center [119, 110] width 0 height 0
radio input "true"
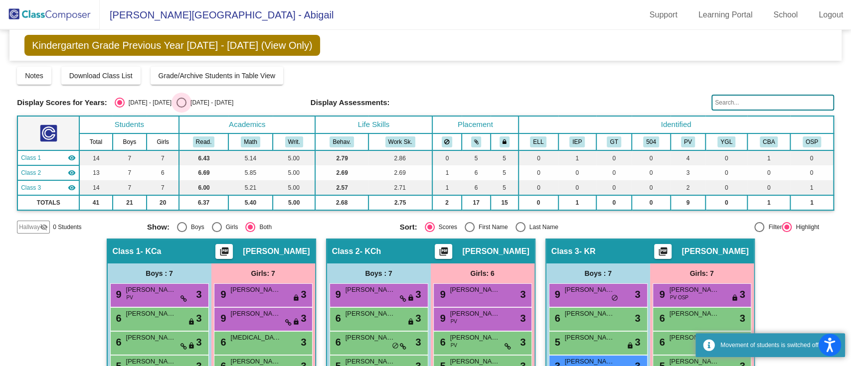
click at [176, 103] on div "Select an option" at bounding box center [181, 103] width 10 height 10
click at [181, 108] on input "[DATE] - [DATE]" at bounding box center [181, 108] width 0 height 0
radio input "true"
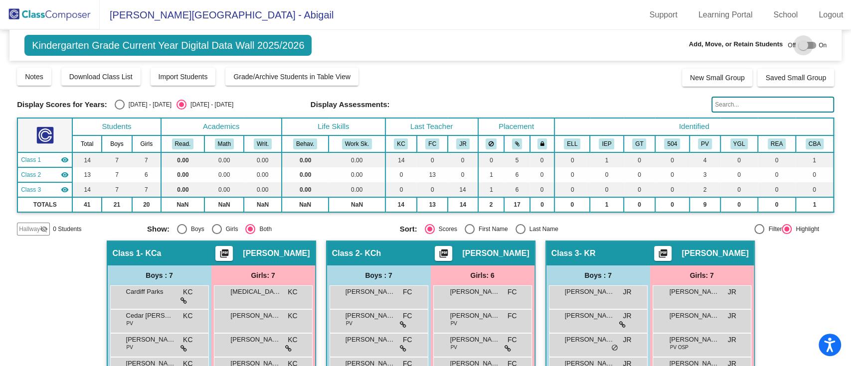
click at [800, 47] on div at bounding box center [803, 45] width 10 height 10
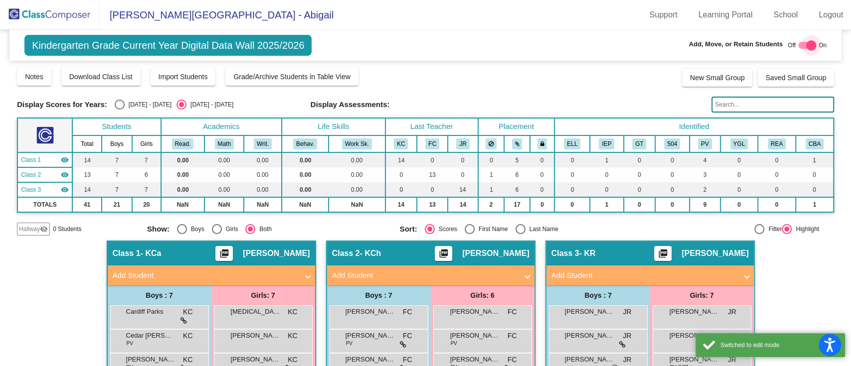
click at [800, 47] on div at bounding box center [807, 45] width 18 height 7
checkbox input "false"
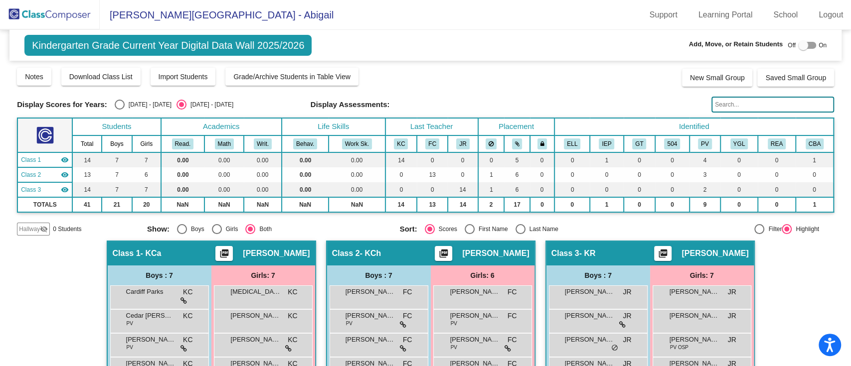
click at [63, 5] on img at bounding box center [50, 14] width 100 height 29
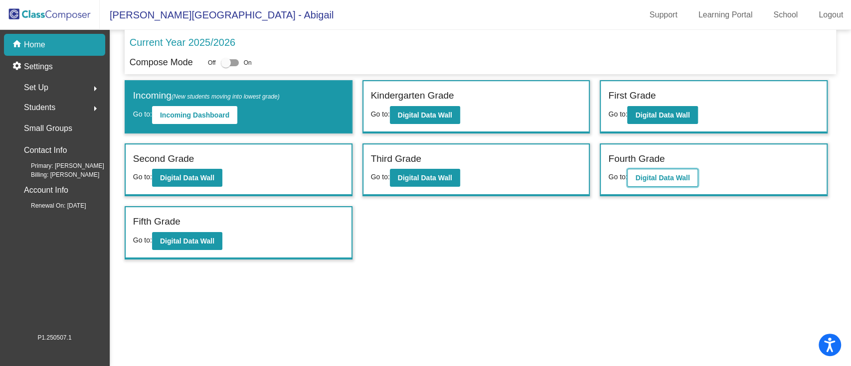
click at [674, 177] on b "Digital Data Wall" at bounding box center [662, 178] width 54 height 8
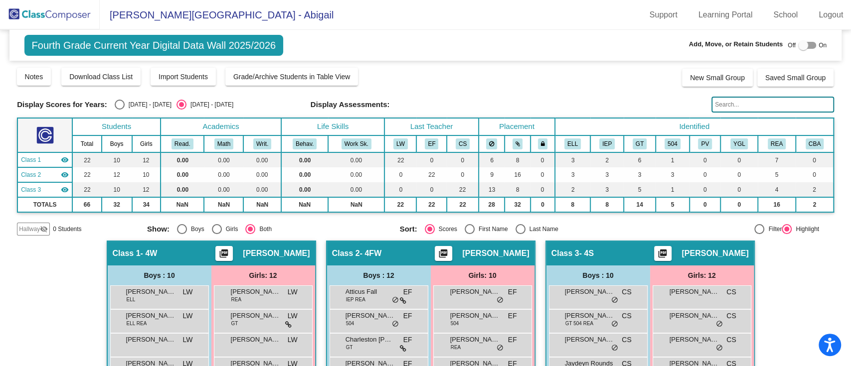
click at [806, 42] on div at bounding box center [807, 45] width 18 height 7
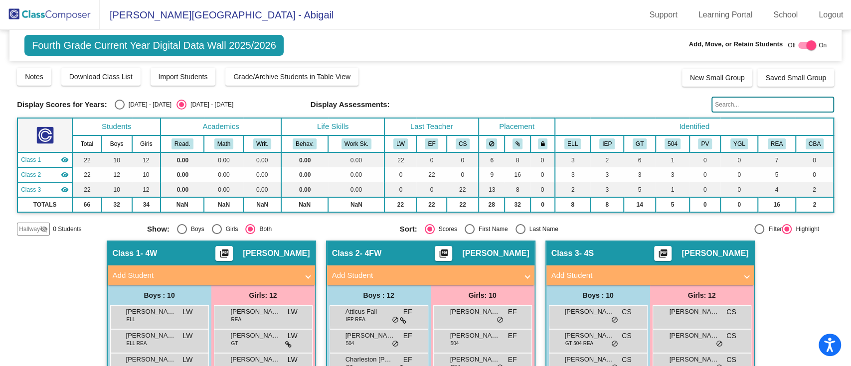
click at [800, 46] on div at bounding box center [807, 45] width 18 height 7
checkbox input "false"
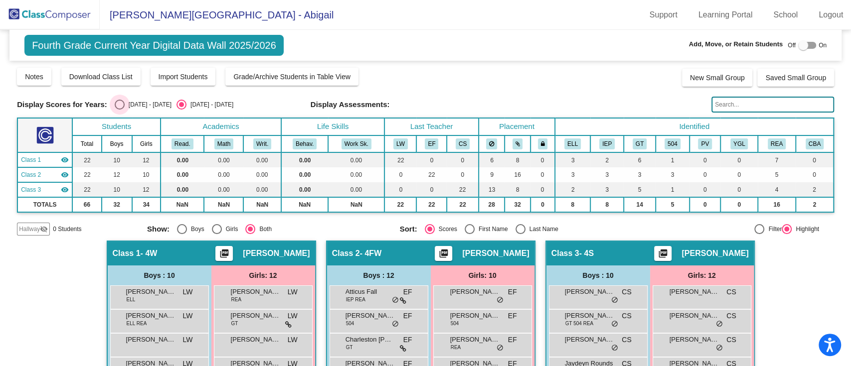
click at [121, 102] on div "Select an option" at bounding box center [120, 105] width 10 height 10
click at [120, 110] on input "[DATE] - [DATE]" at bounding box center [119, 110] width 0 height 0
radio input "true"
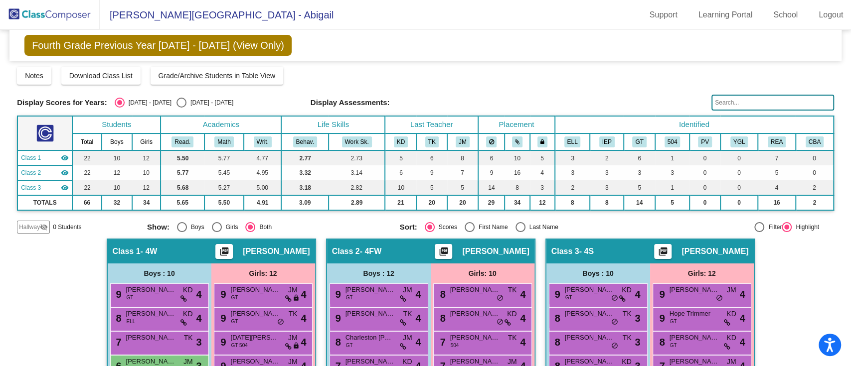
click at [60, 8] on img at bounding box center [50, 14] width 100 height 29
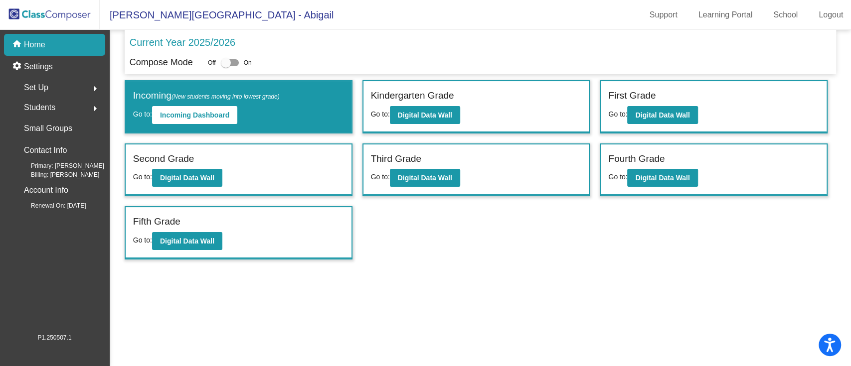
click at [63, 107] on div "Students arrow_right" at bounding box center [57, 108] width 95 height 20
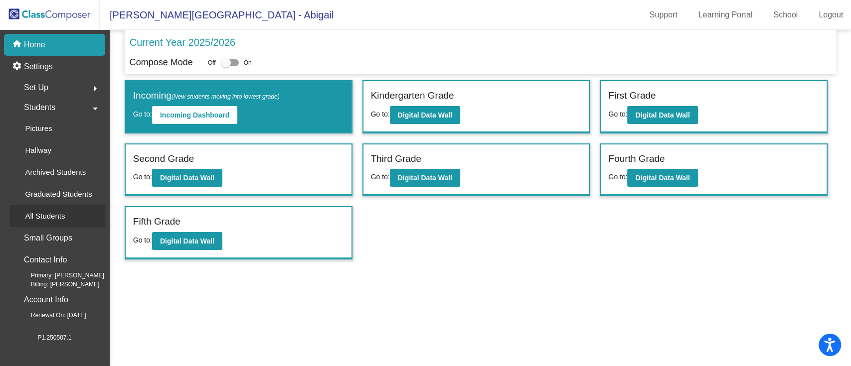
click at [65, 218] on div "All Students" at bounding box center [41, 216] width 63 height 22
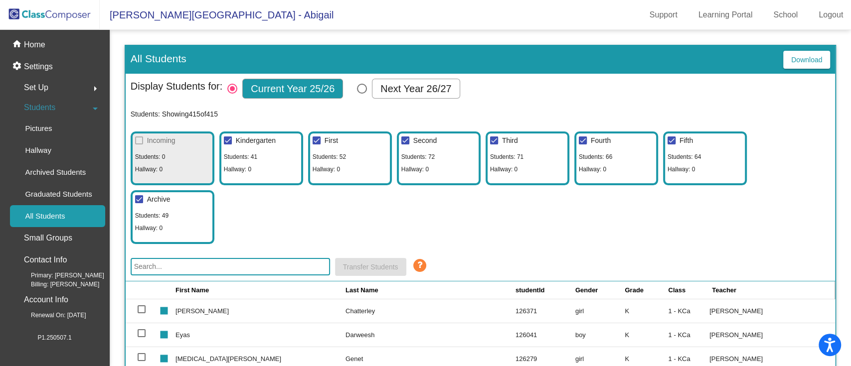
click at [218, 264] on input "text" at bounding box center [230, 266] width 199 height 17
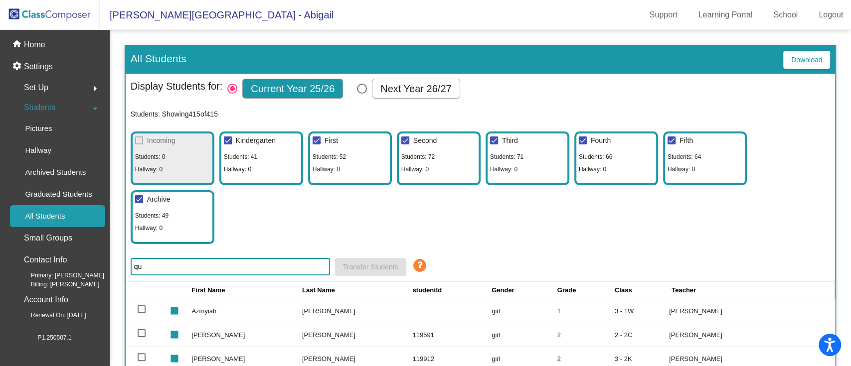
type input "qusi"
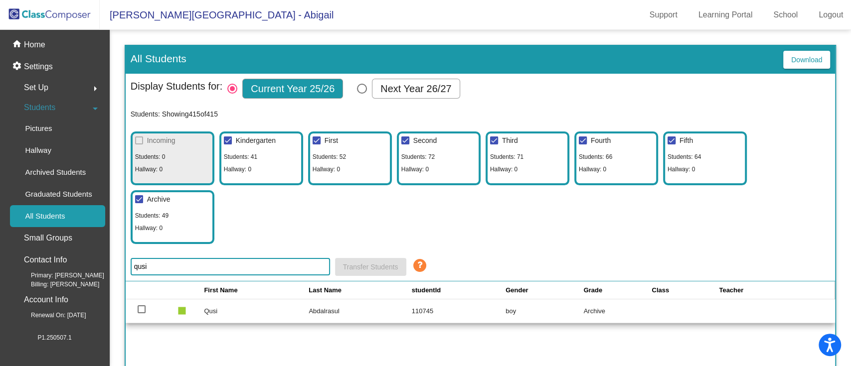
click at [141, 312] on div at bounding box center [142, 310] width 8 height 8
click at [141, 314] on input "select row 387" at bounding box center [141, 314] width 0 height 0
checkbox input "true"
click at [652, 312] on td at bounding box center [684, 311] width 65 height 24
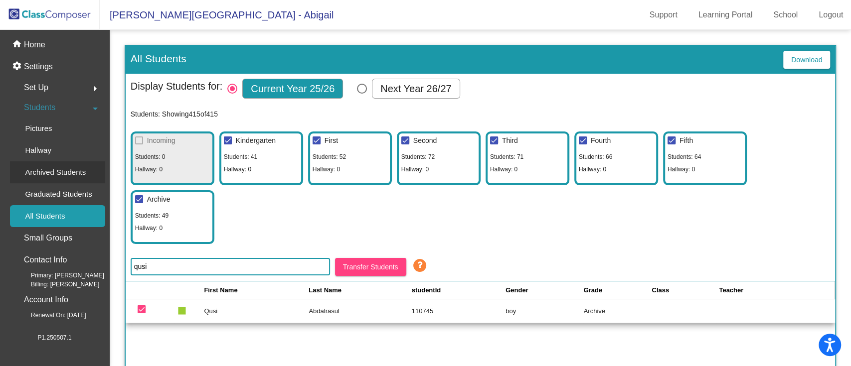
click at [68, 173] on p "Archived Students" at bounding box center [55, 173] width 61 height 12
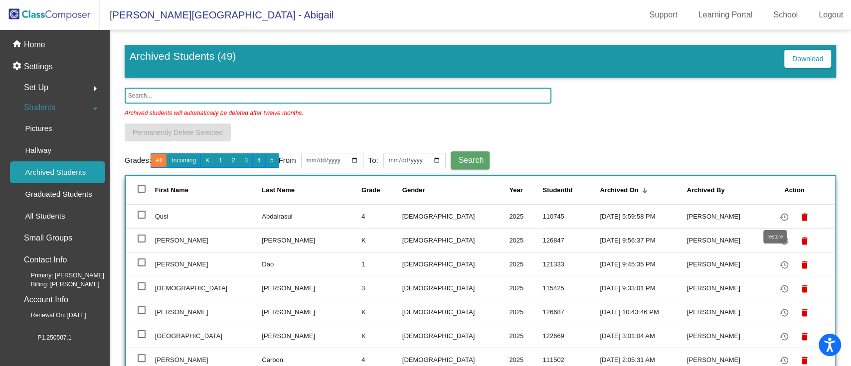
click at [778, 217] on mat-icon "restore" at bounding box center [784, 217] width 12 height 12
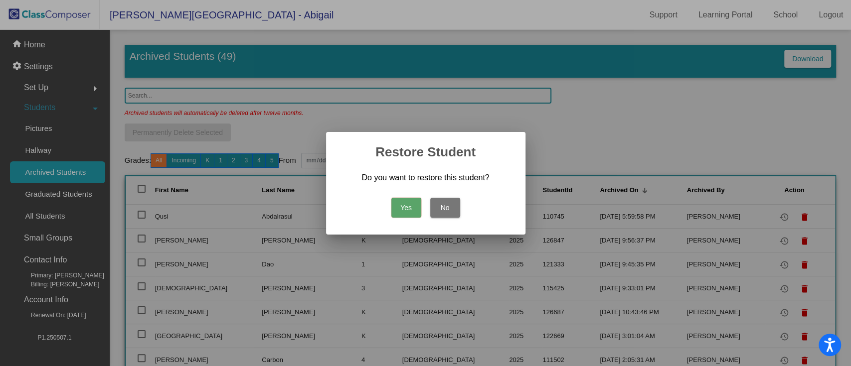
click at [404, 201] on button "Yes" at bounding box center [406, 208] width 30 height 20
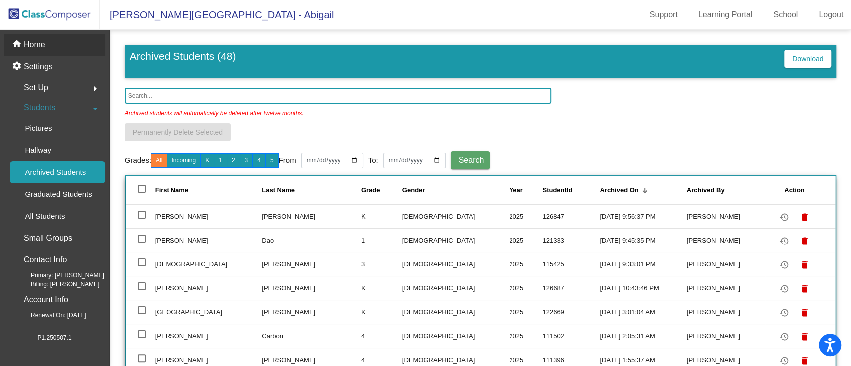
click at [48, 49] on div "home Home" at bounding box center [54, 45] width 101 height 22
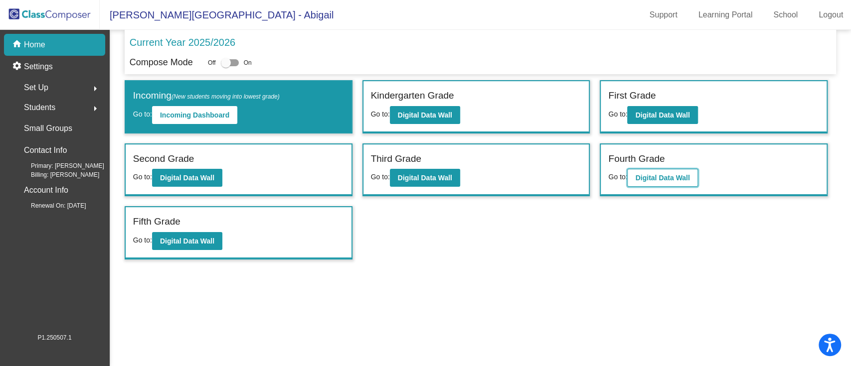
click at [658, 178] on b "Digital Data Wall" at bounding box center [662, 178] width 54 height 8
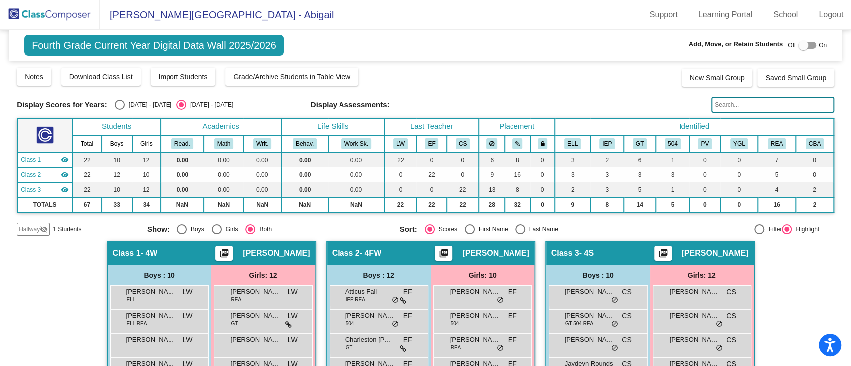
click at [31, 226] on span "Hallway" at bounding box center [29, 229] width 21 height 9
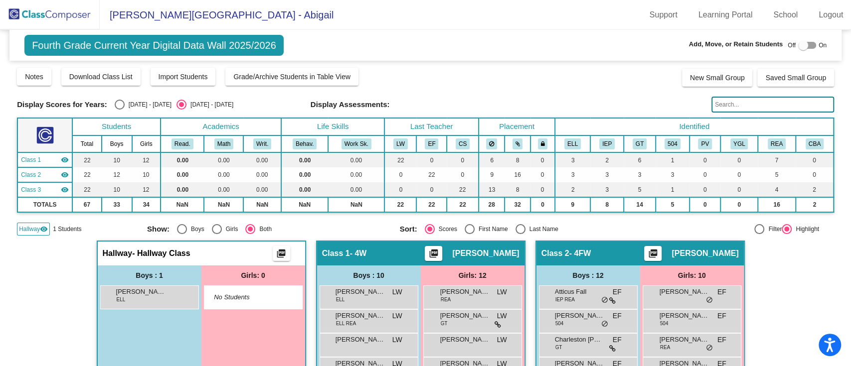
click at [798, 42] on div at bounding box center [803, 45] width 10 height 10
checkbox input "true"
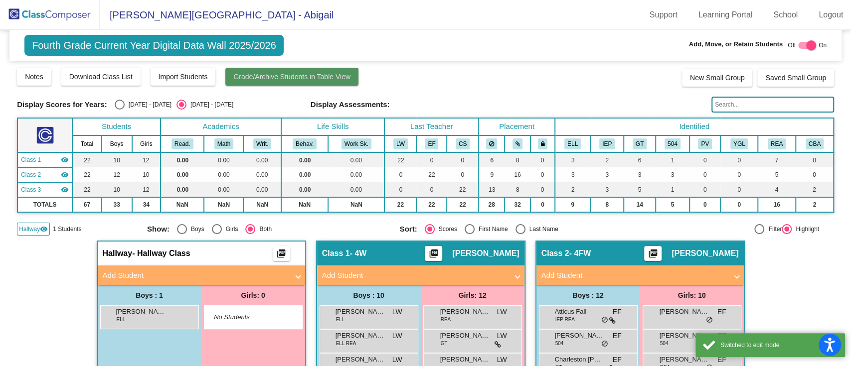
click at [323, 83] on button "Grade/Archive Students in Table View" at bounding box center [291, 77] width 133 height 18
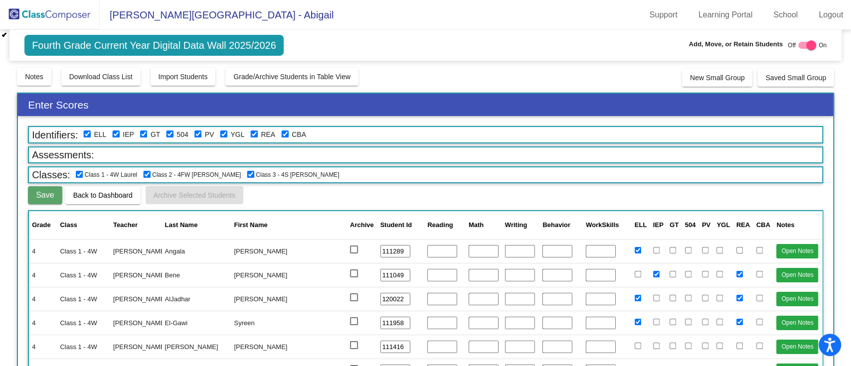
click at [38, 10] on img at bounding box center [50, 14] width 100 height 29
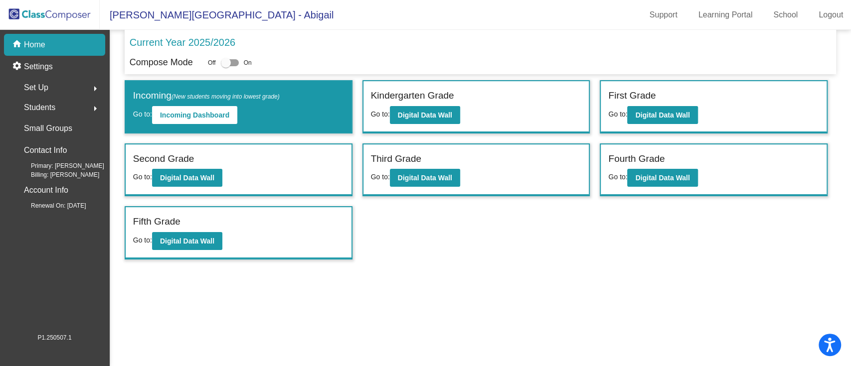
click at [237, 61] on div at bounding box center [230, 62] width 18 height 7
click at [226, 66] on input "checkbox" at bounding box center [225, 66] width 0 height 0
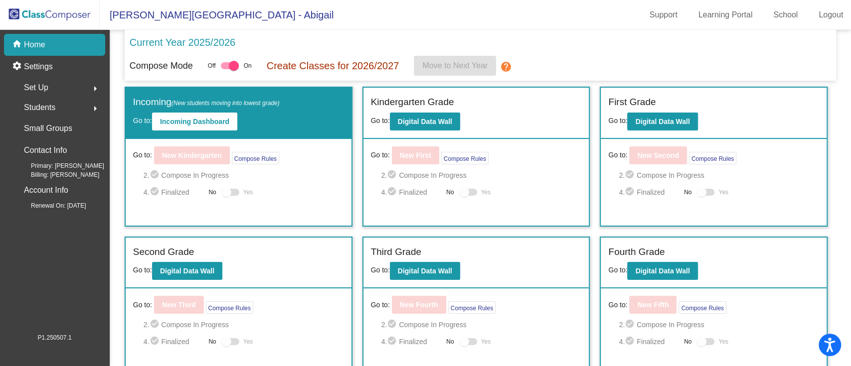
click at [232, 67] on div at bounding box center [234, 66] width 10 height 10
click at [226, 69] on input "checkbox" at bounding box center [225, 69] width 0 height 0
checkbox input "false"
